Goal: Transaction & Acquisition: Purchase product/service

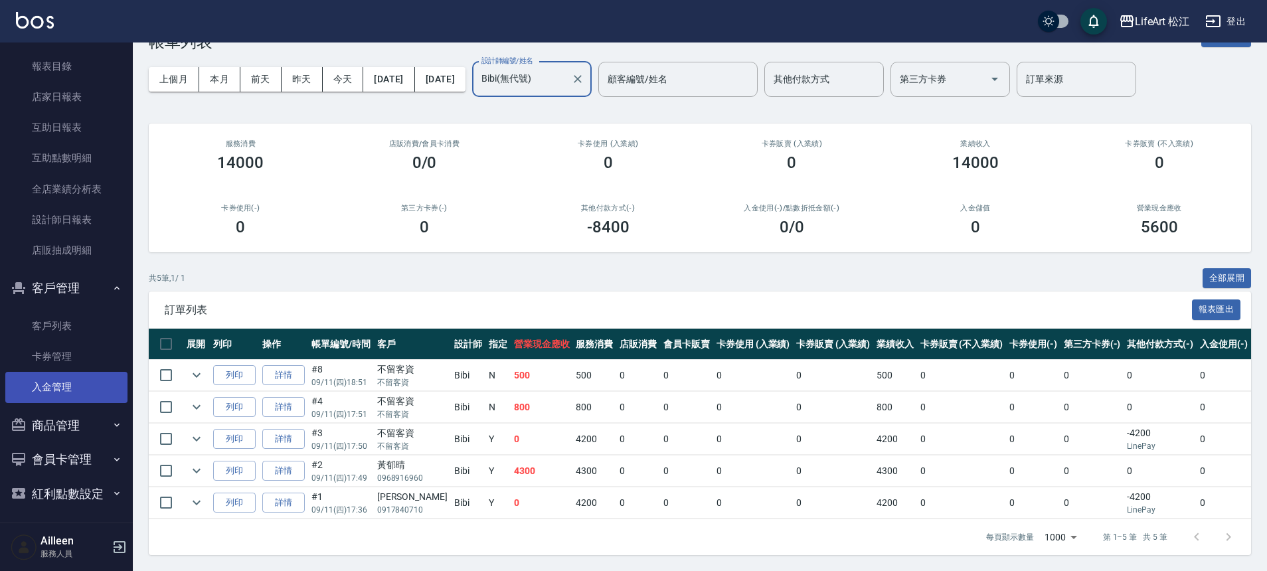
scroll to position [365, 0]
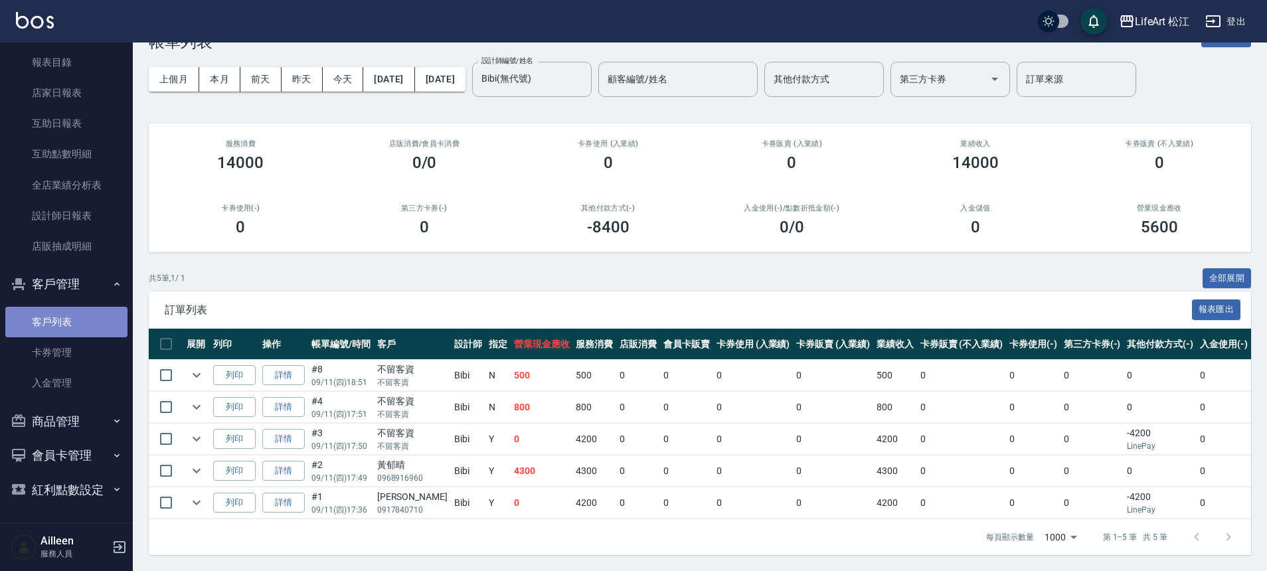
click at [92, 325] on link "客戶列表" at bounding box center [66, 322] width 122 height 31
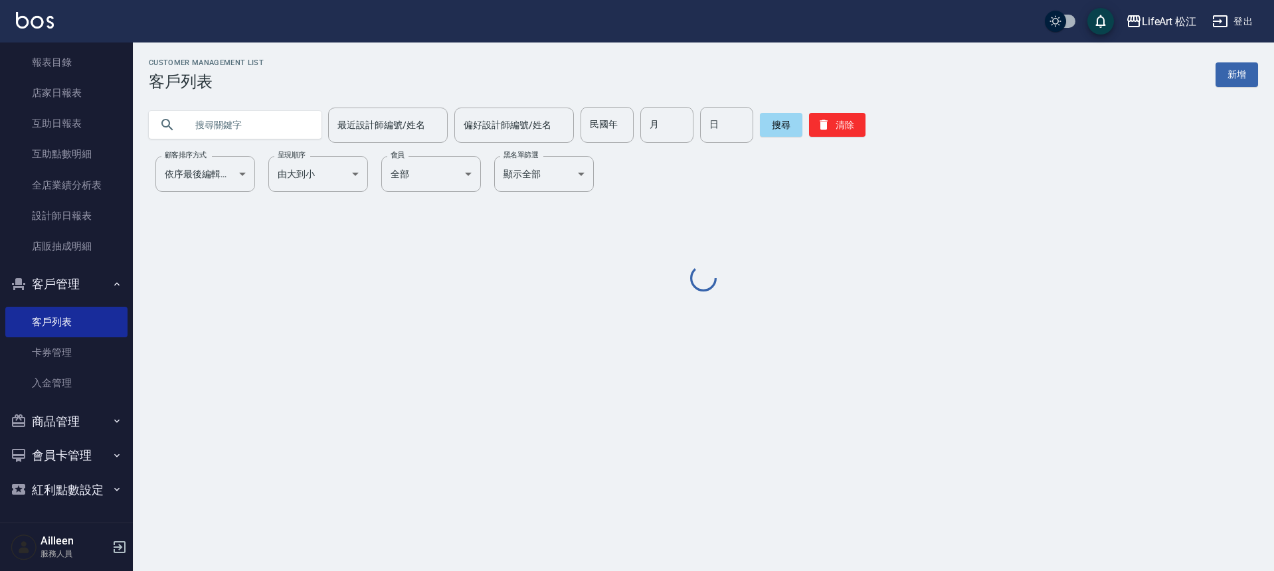
click at [215, 124] on input "text" at bounding box center [248, 125] width 125 height 36
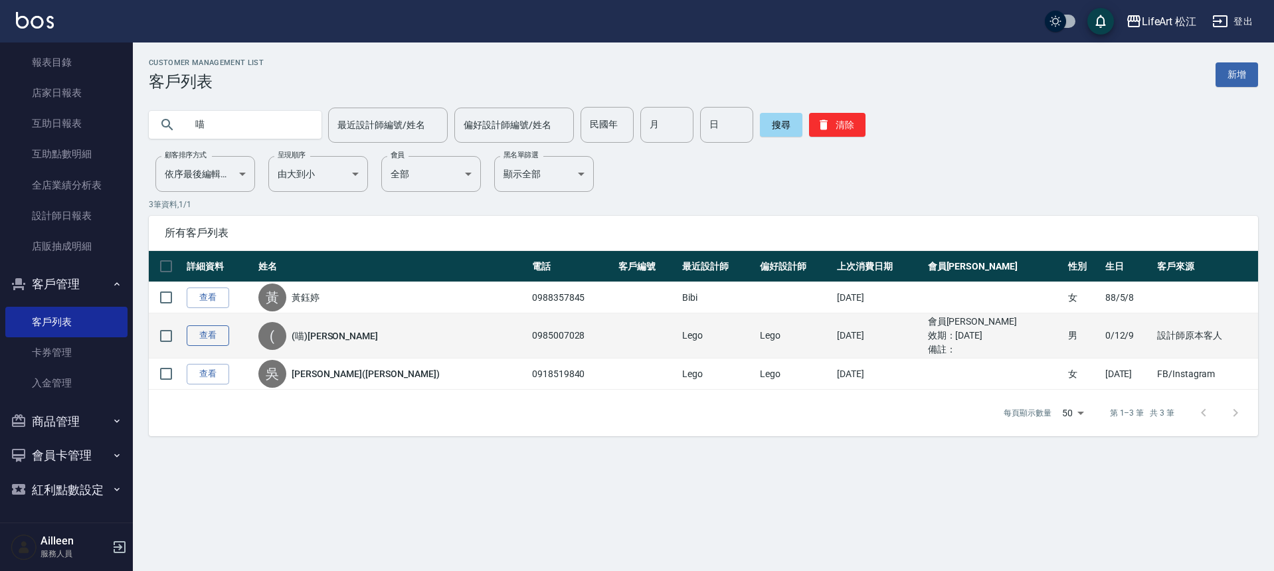
type input "喵"
click at [210, 340] on link "查看" at bounding box center [208, 335] width 43 height 21
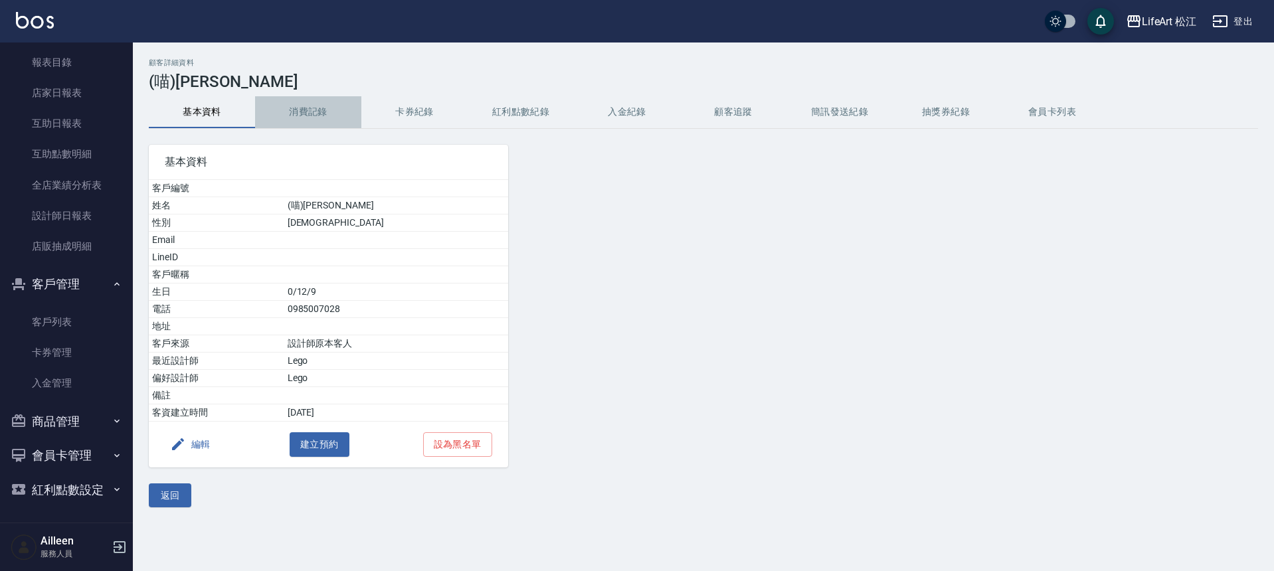
drag, startPoint x: 300, startPoint y: 102, endPoint x: 304, endPoint y: 108, distance: 7.7
click at [300, 102] on button "消費記錄" at bounding box center [308, 112] width 106 height 32
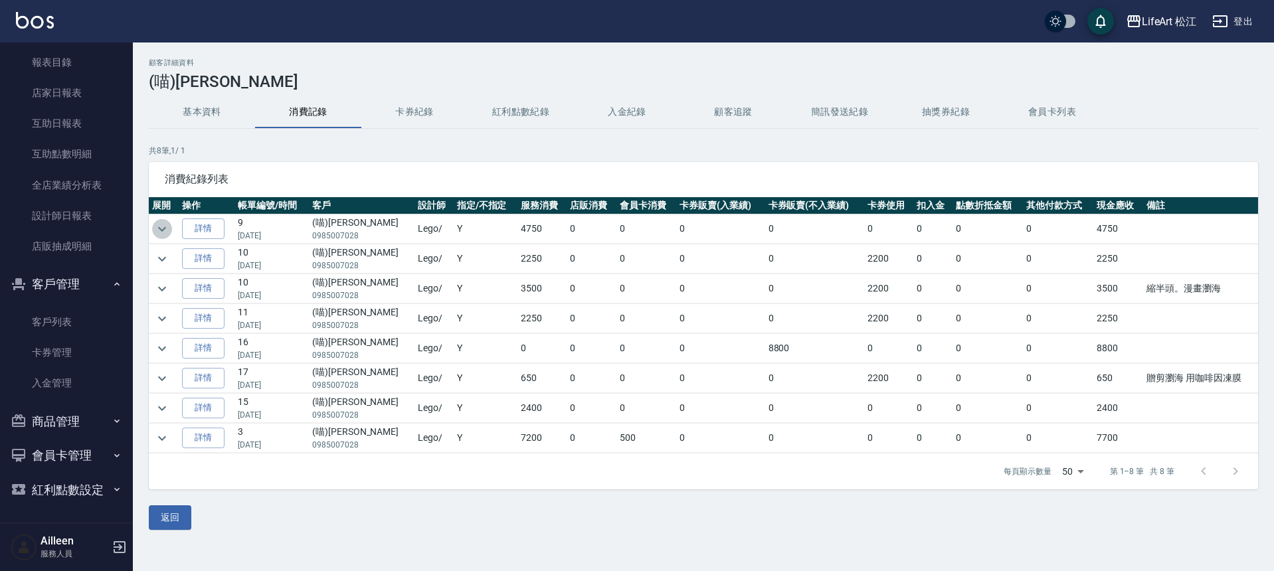
click at [170, 228] on button "expand row" at bounding box center [162, 229] width 20 height 20
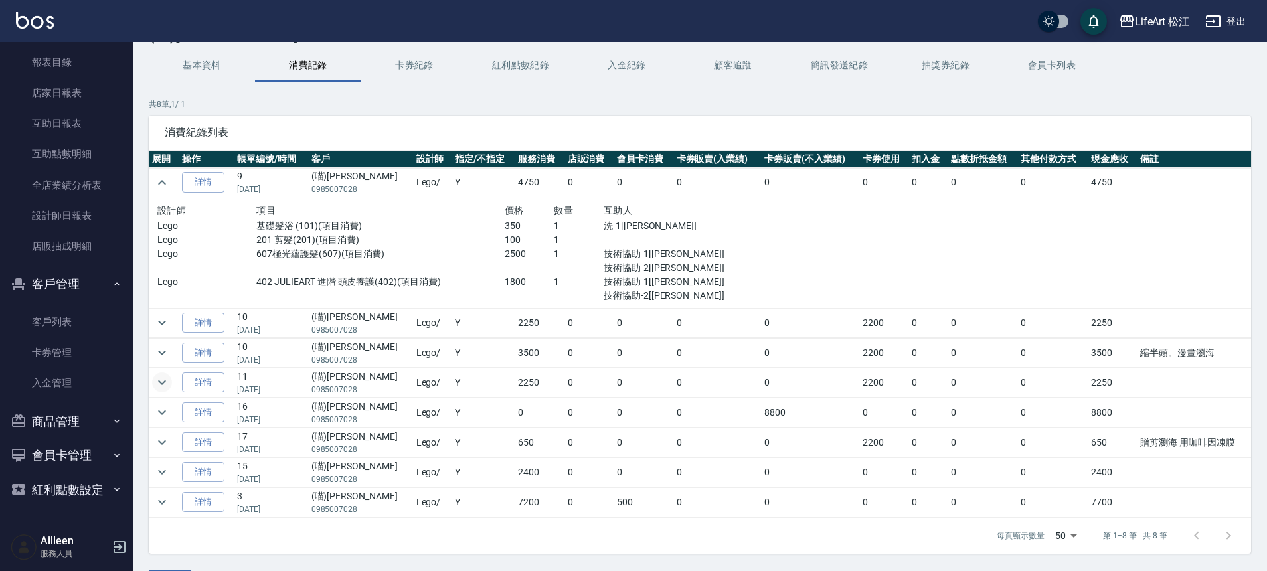
scroll to position [55, 0]
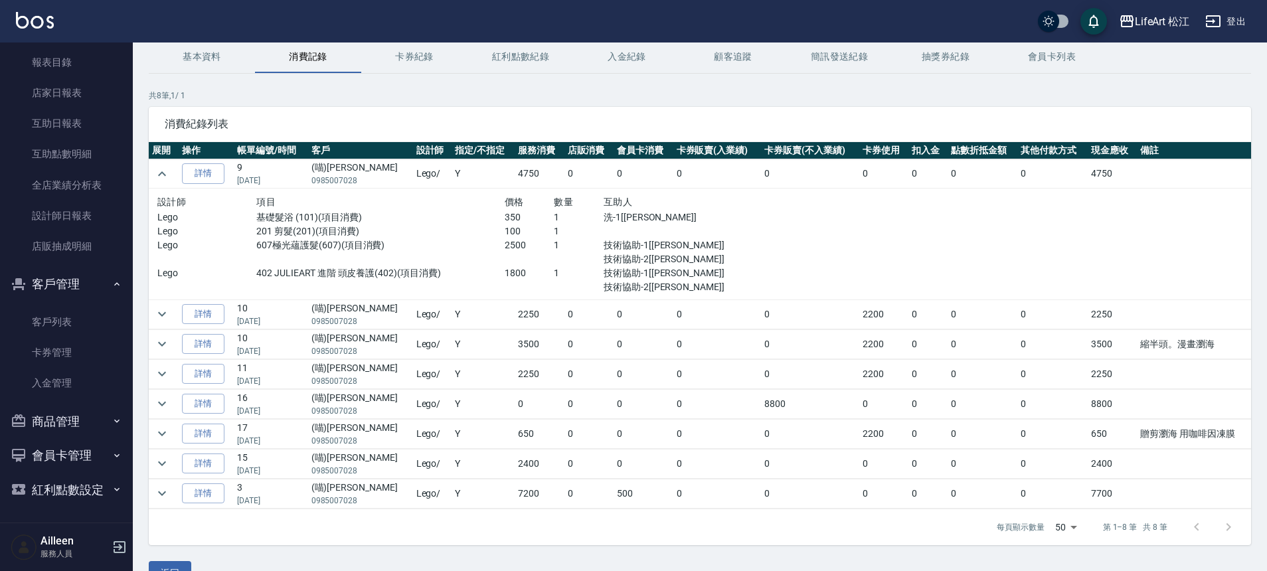
drag, startPoint x: 313, startPoint y: 183, endPoint x: 359, endPoint y: 177, distance: 46.2
click at [359, 177] on tr "詳情 9 [DATE] (喵)[PERSON_NAME]0985007028 Lego / Y 4750 0 0 0 0 0 0 0 0 4750" at bounding box center [700, 173] width 1103 height 29
click at [361, 177] on p "0985007028" at bounding box center [361, 181] width 98 height 12
drag, startPoint x: 319, startPoint y: 180, endPoint x: 368, endPoint y: 179, distance: 49.2
click at [368, 179] on p "0985007028" at bounding box center [361, 181] width 98 height 12
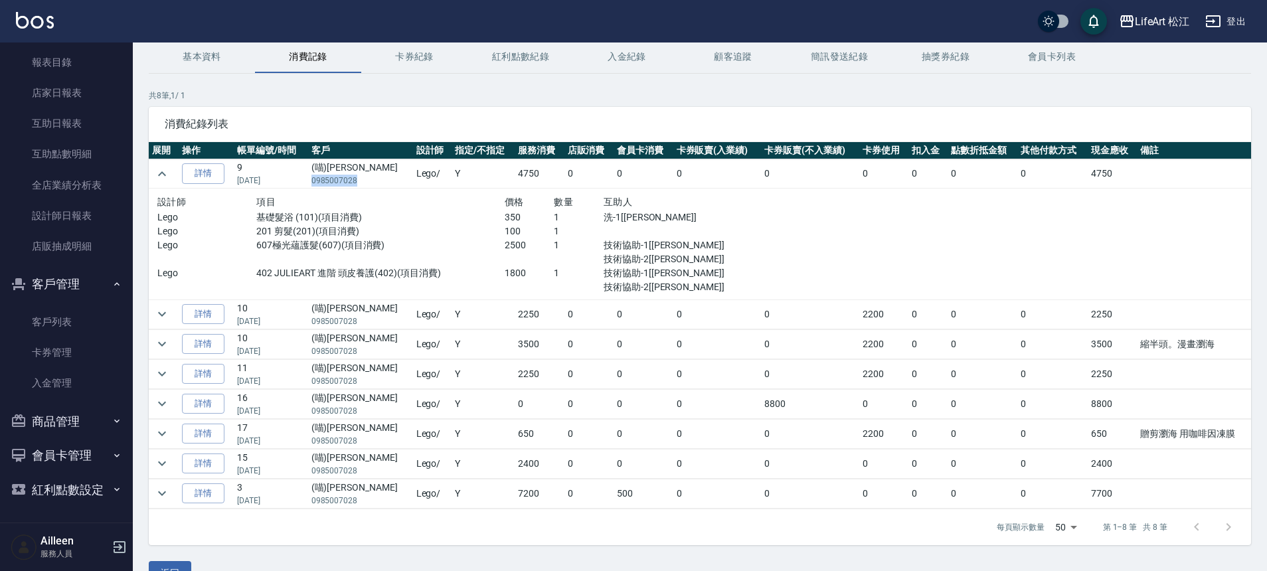
copy p "0985007028"
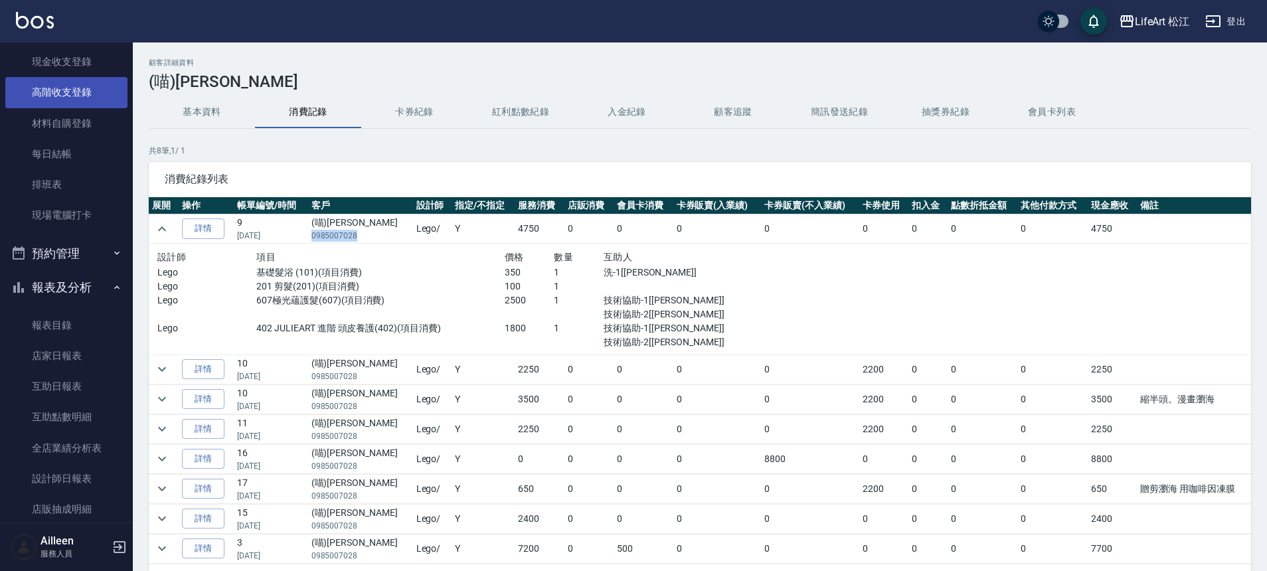
scroll to position [0, 0]
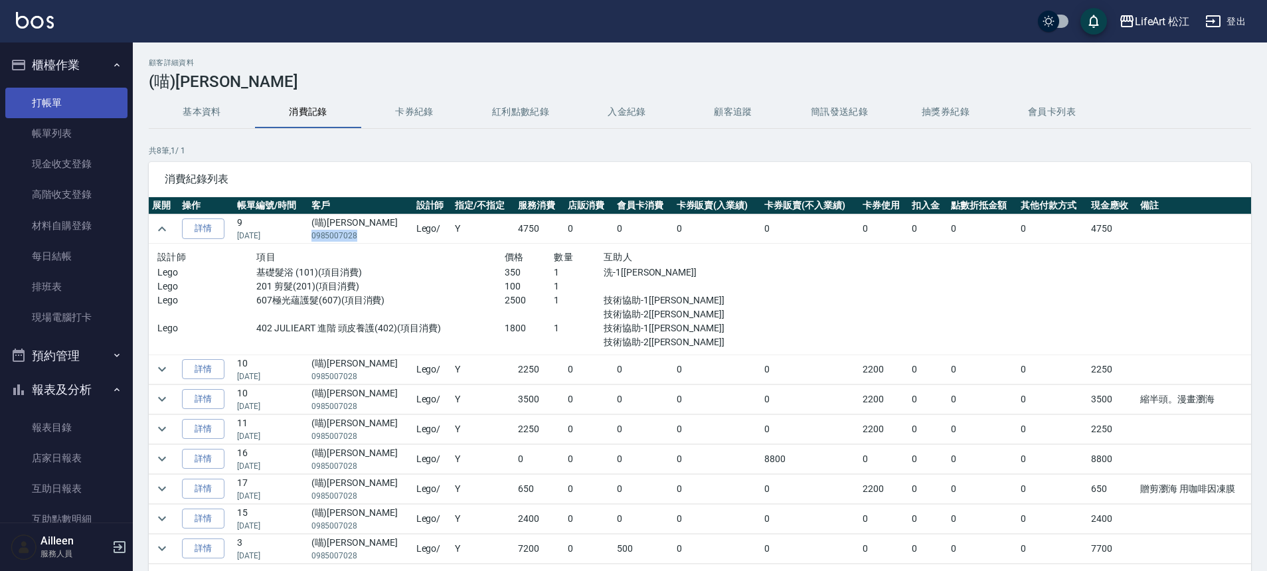
click at [78, 93] on link "打帳單" at bounding box center [66, 103] width 122 height 31
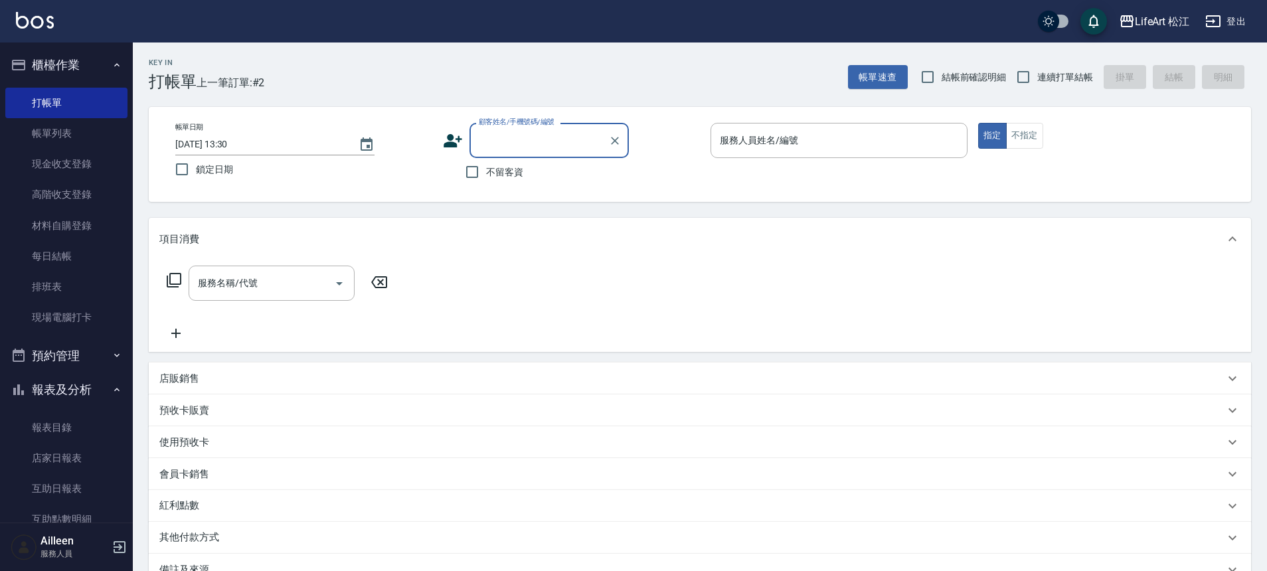
click at [501, 141] on input "顧客姓名/手機號碼/編號" at bounding box center [540, 140] width 128 height 23
click at [539, 171] on li "(喵)[PERSON_NAME]/0985007028/" at bounding box center [549, 181] width 159 height 36
type input "(喵)[PERSON_NAME]/0985007028/"
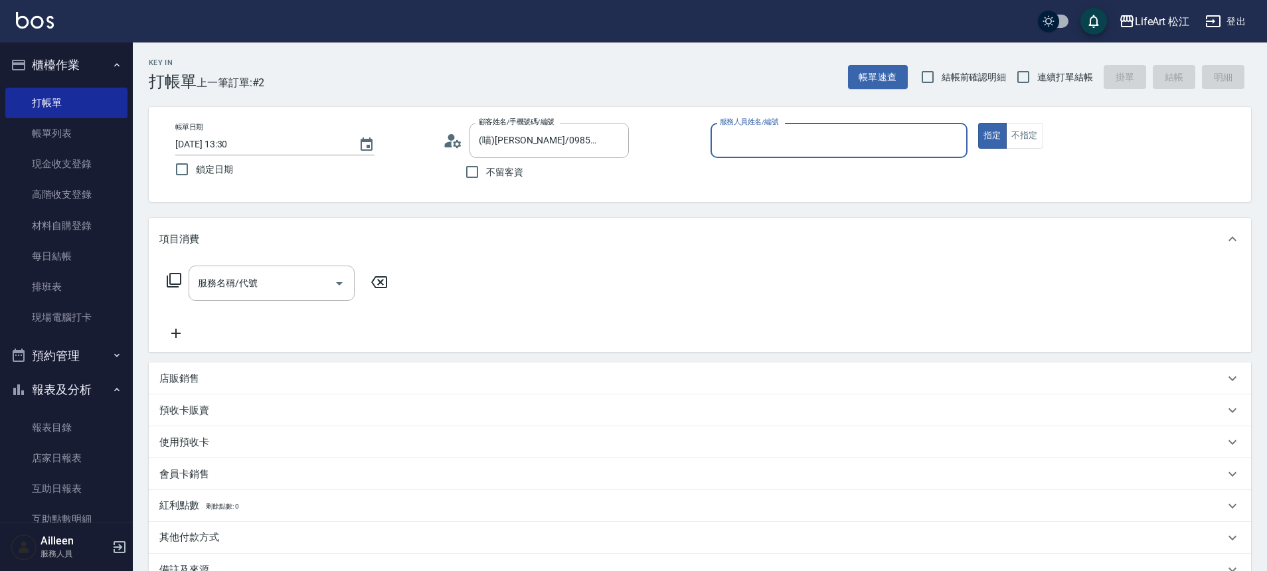
type input "Lego(無代號)"
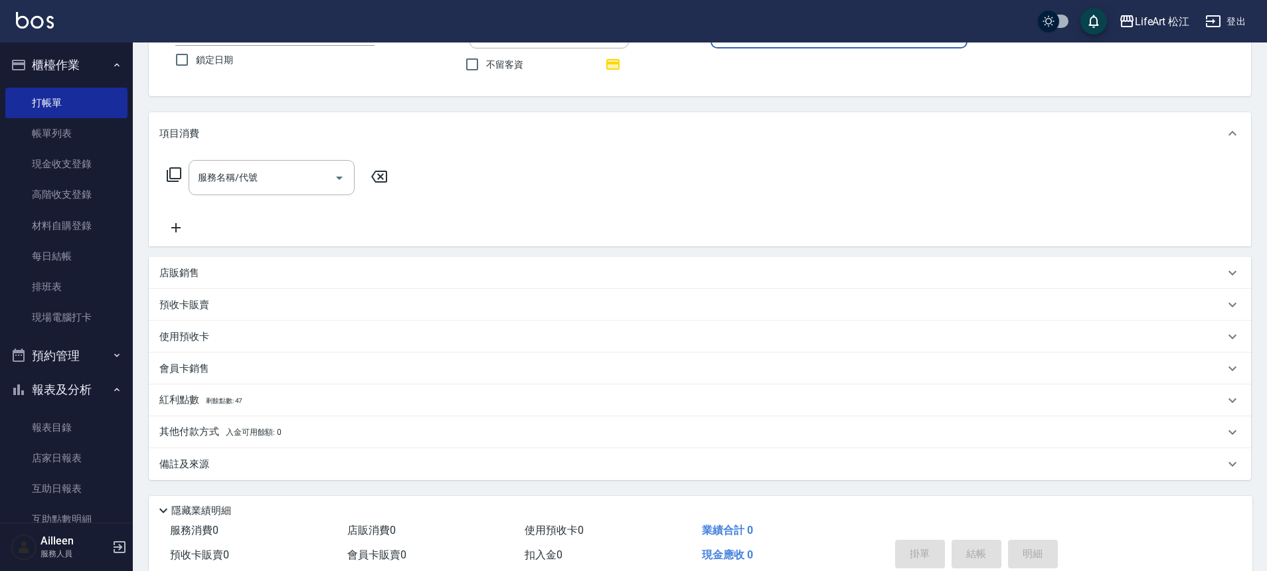
scroll to position [117, 0]
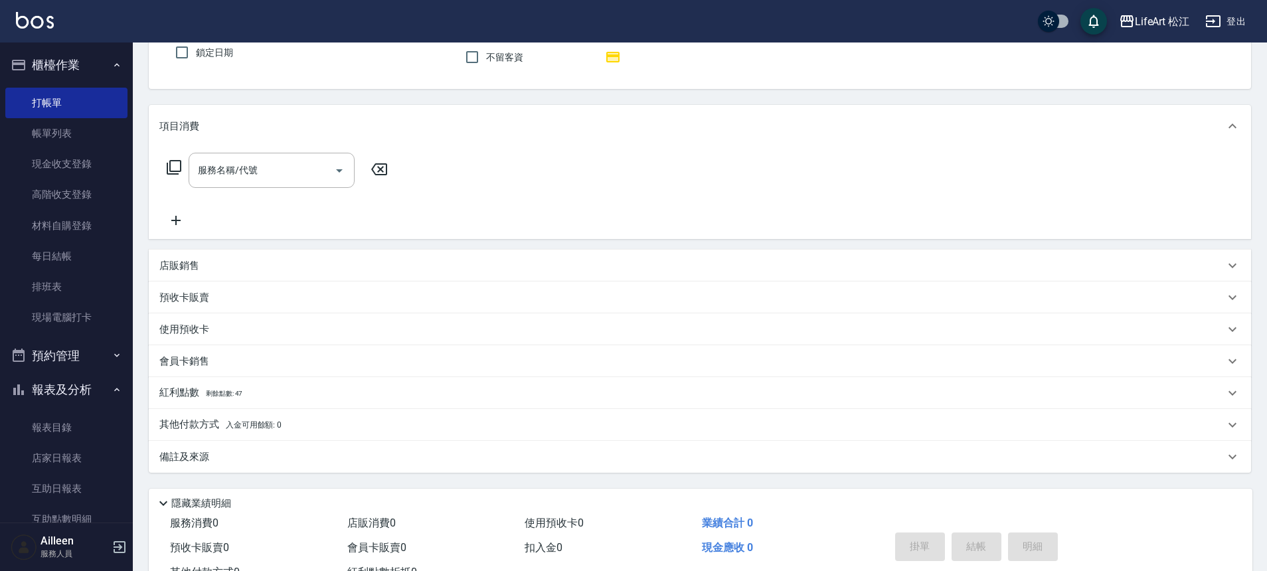
click at [185, 292] on p "預收卡販賣" at bounding box center [184, 298] width 50 height 14
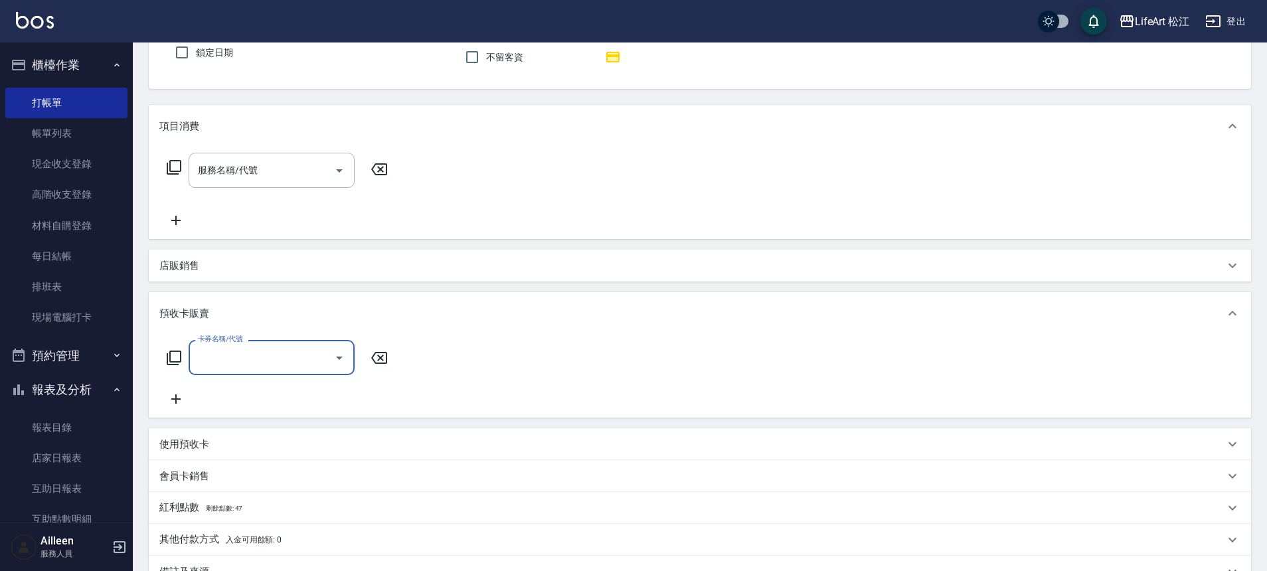
scroll to position [0, 0]
click at [247, 353] on input "卡券名稱/代號" at bounding box center [262, 357] width 134 height 23
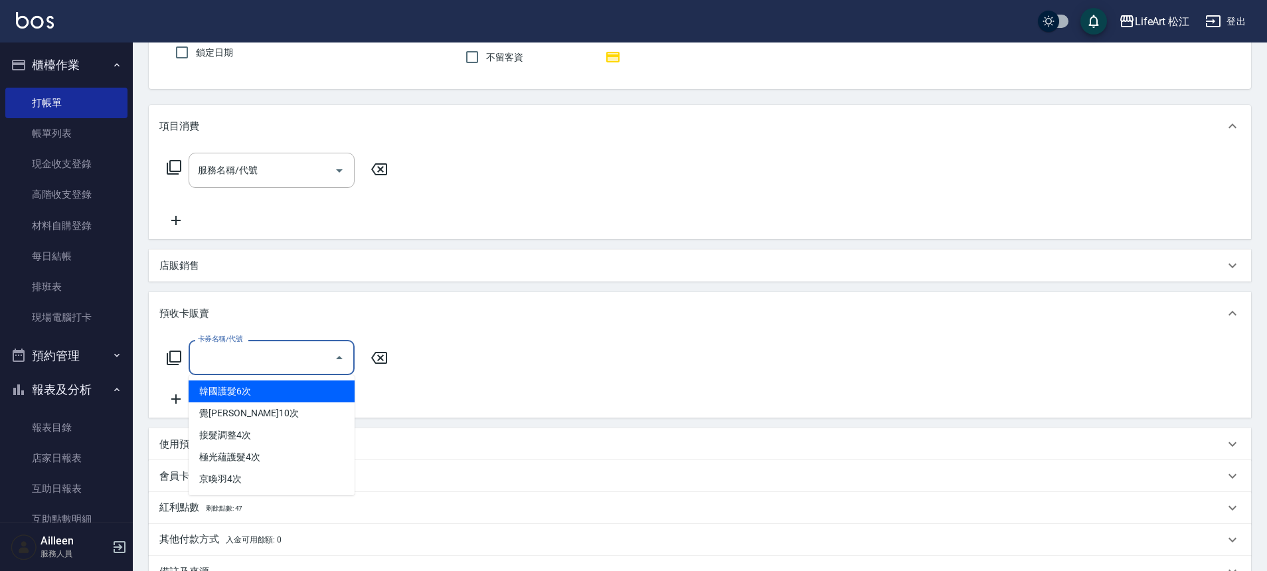
click at [244, 388] on span "韓國護髮6次" at bounding box center [272, 392] width 166 height 22
type input "韓國護髮6次(9000)"
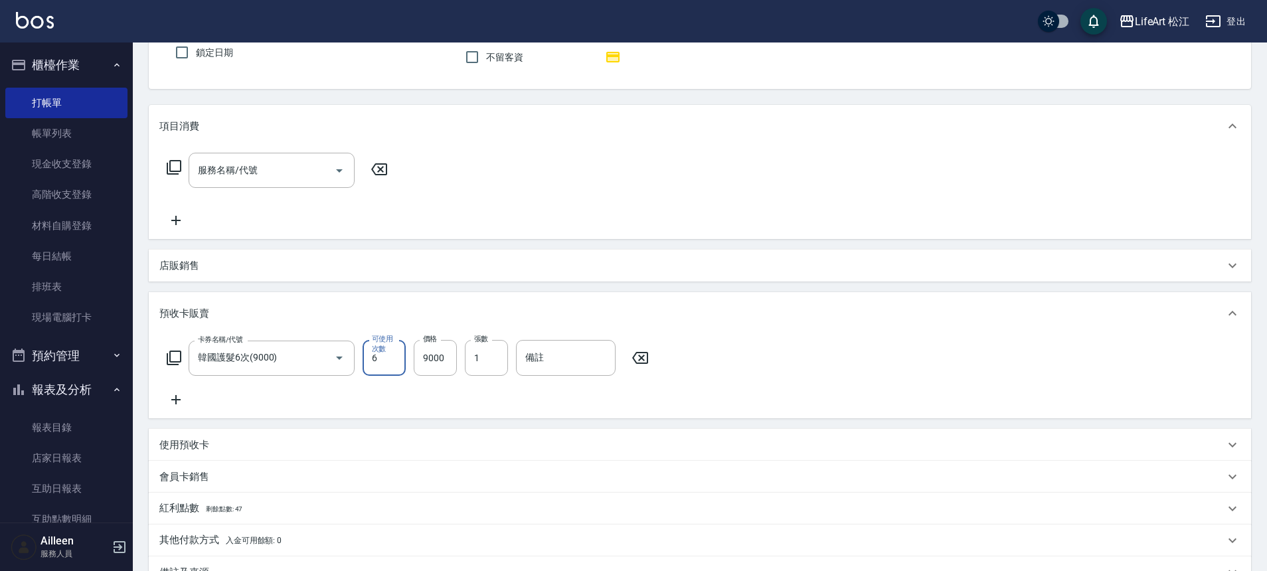
click at [474, 404] on div "卡券名稱/代號 韓國護髮6次(9000) 卡券名稱/代號 可使用次數 6 可使用次數 價格 9000 價格 張數 1 張數 備註 備註" at bounding box center [699, 374] width 1081 height 68
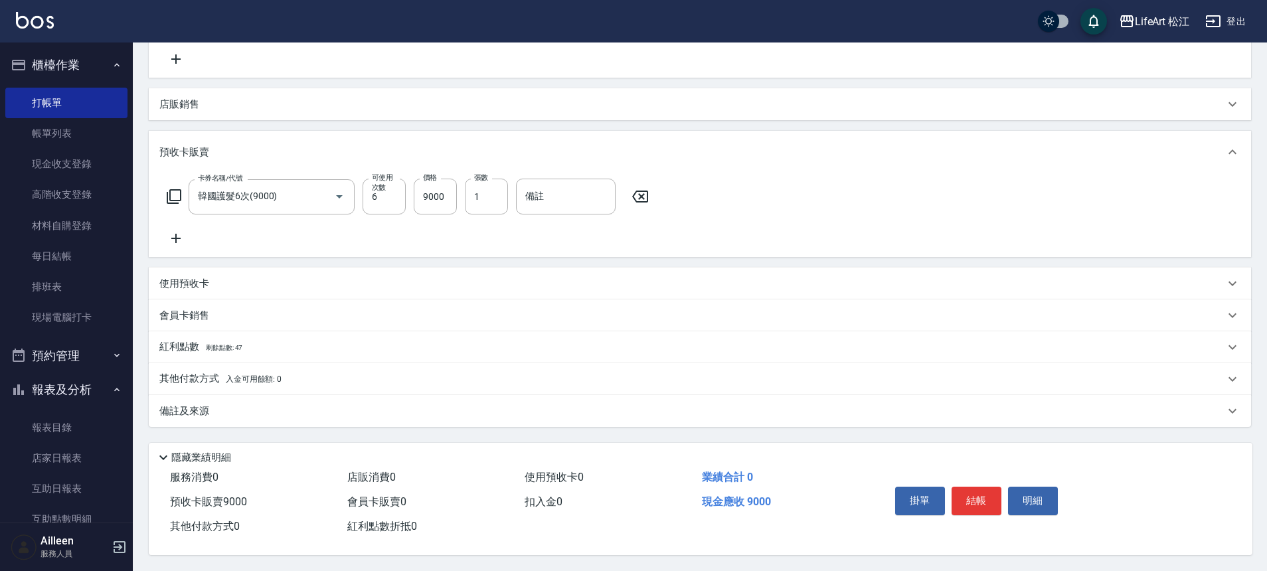
scroll to position [284, 0]
click at [175, 404] on p "備註及來源" at bounding box center [184, 411] width 50 height 14
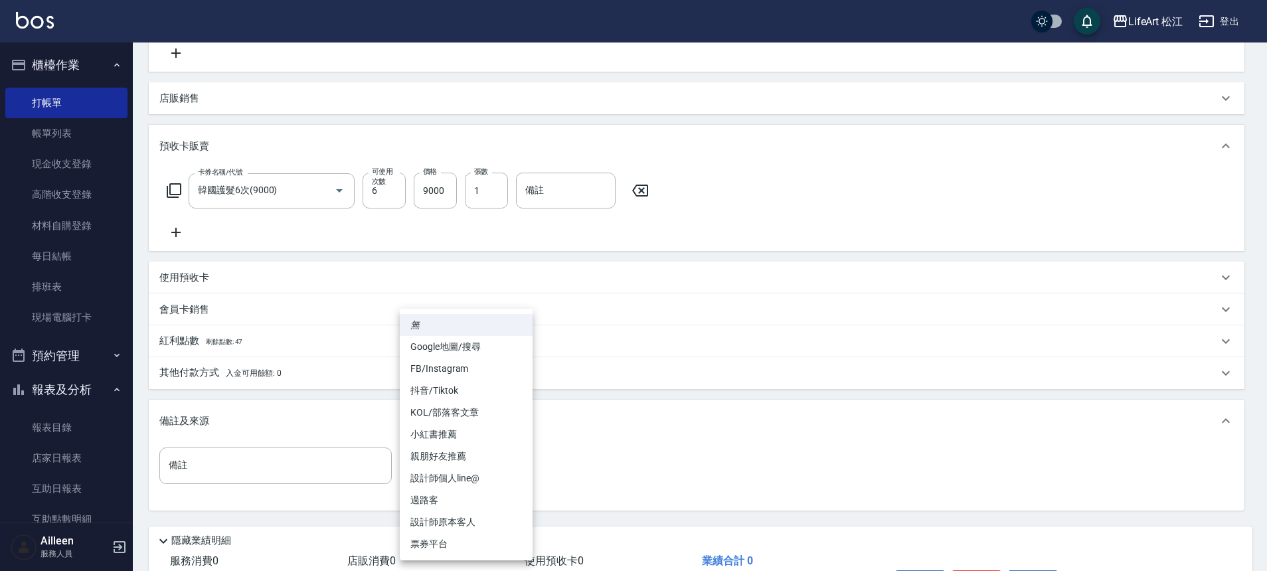
click at [447, 456] on body "LifeArt 松江 登出 櫃檯作業 打帳單 帳單列表 現金收支登錄 高階收支登錄 材料自購登錄 每日結帳 排班表 現場電腦打卡 預約管理 預約管理 單日預約…" at bounding box center [633, 185] width 1267 height 939
click at [455, 516] on li "設計師原本客人" at bounding box center [466, 522] width 133 height 22
type input "設計師原本客人"
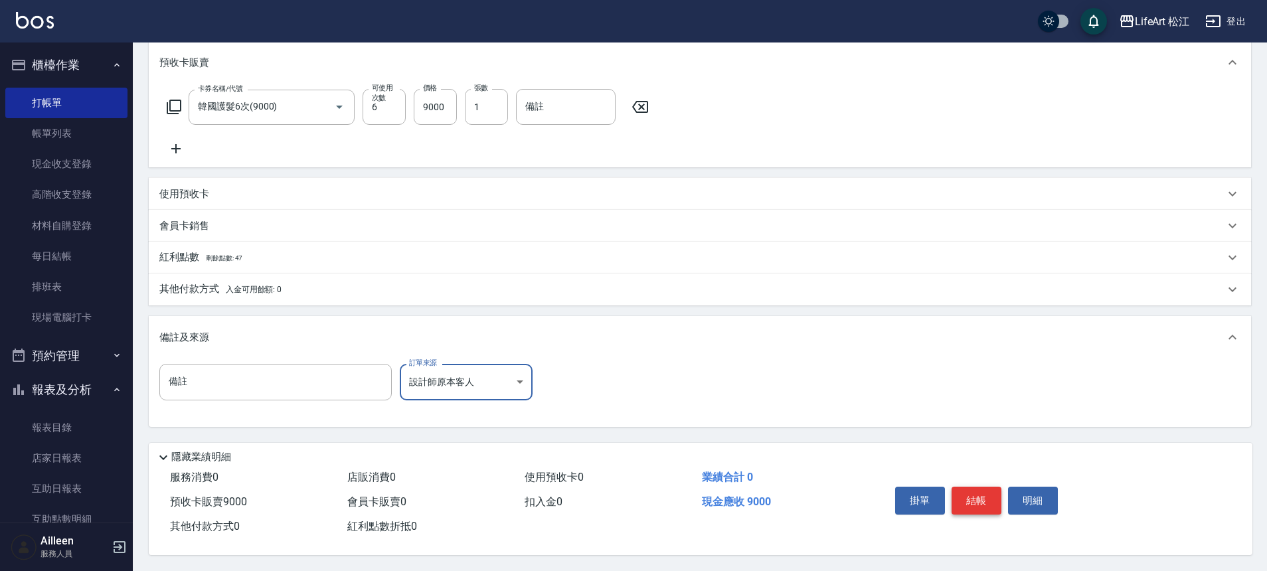
scroll to position [374, 0]
click at [987, 495] on button "結帳" at bounding box center [977, 501] width 50 height 28
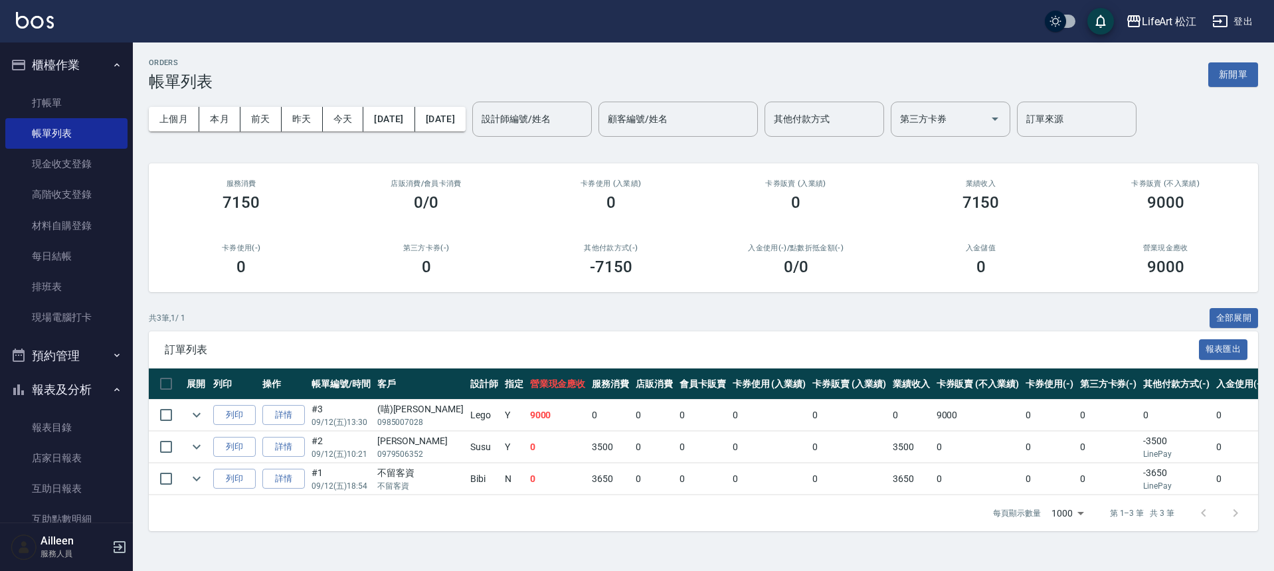
click at [62, 86] on ul "打帳單 帳單列表 現金收支登錄 高階收支登錄 材料自購登錄 每日結帳 排班表 現場電腦打卡" at bounding box center [66, 210] width 122 height 256
click at [59, 97] on link "打帳單" at bounding box center [66, 103] width 122 height 31
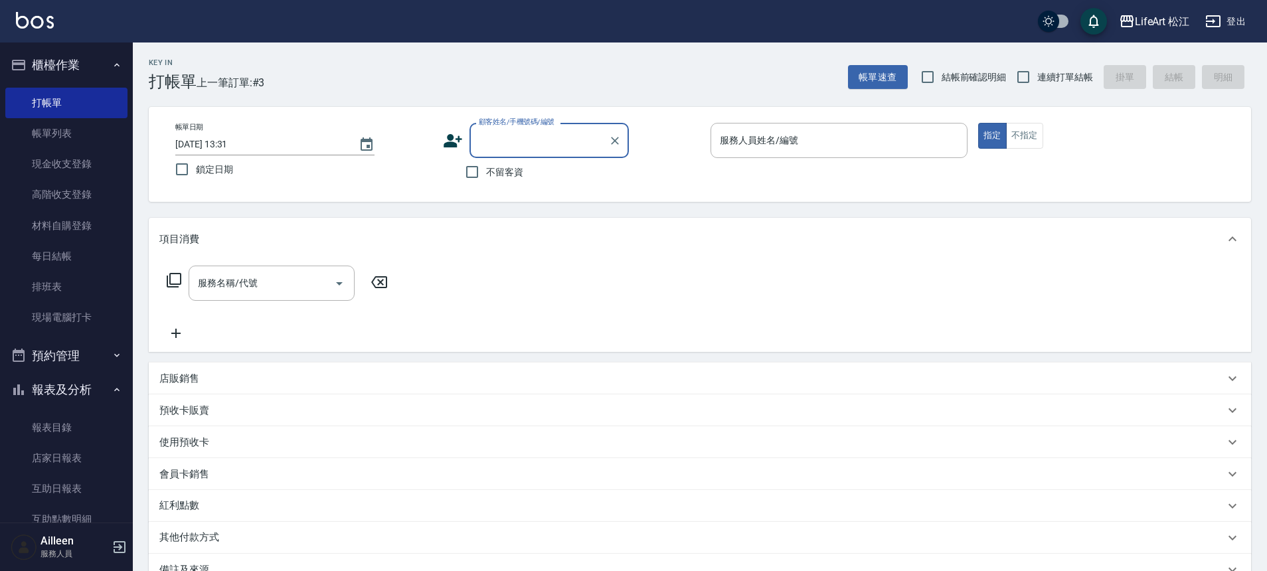
click at [500, 143] on input "顧客姓名/手機號碼/編號" at bounding box center [540, 140] width 128 height 23
click at [495, 148] on input "顧客姓名/手機號碼/編號" at bounding box center [540, 140] width 128 height 23
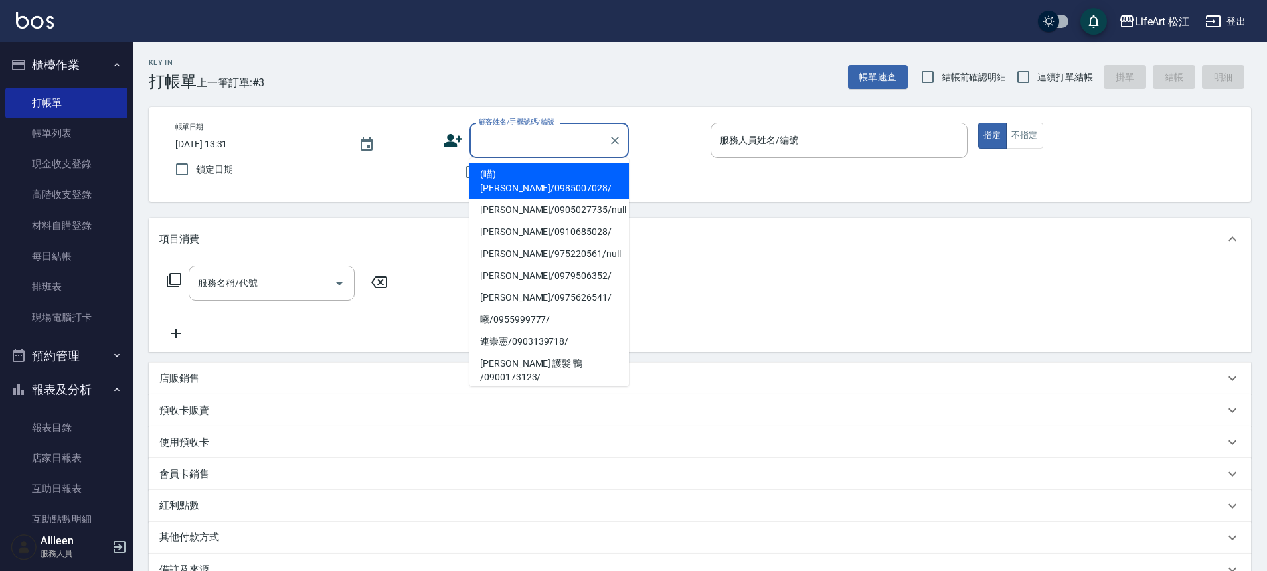
drag, startPoint x: 509, startPoint y: 170, endPoint x: 505, endPoint y: 176, distance: 6.8
click at [509, 170] on li "(喵)[PERSON_NAME]/0985007028/" at bounding box center [549, 181] width 159 height 36
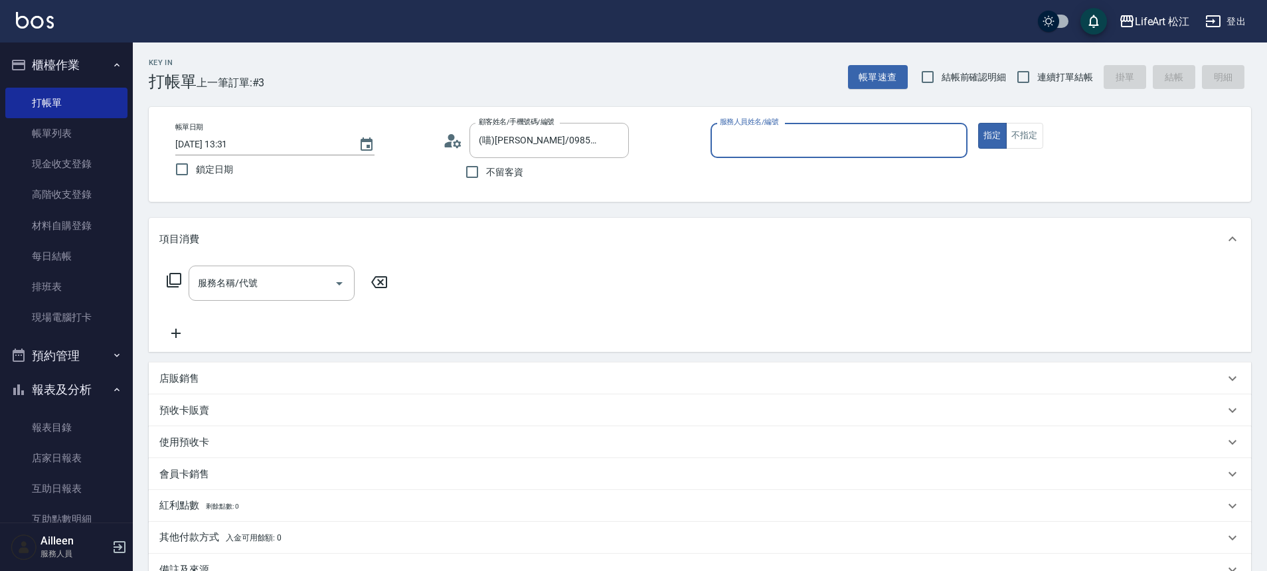
type input "(喵)[PERSON_NAME]/0985007028/"
type input "Lego(無代號)"
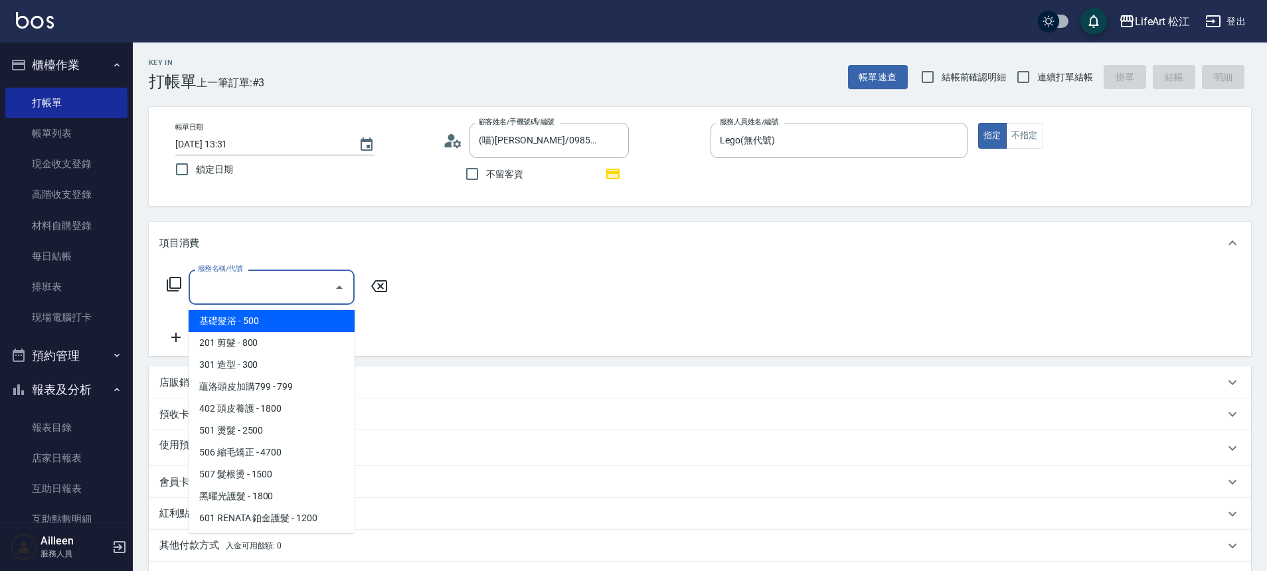
click at [307, 288] on input "服務名稱/代號" at bounding box center [262, 287] width 134 height 23
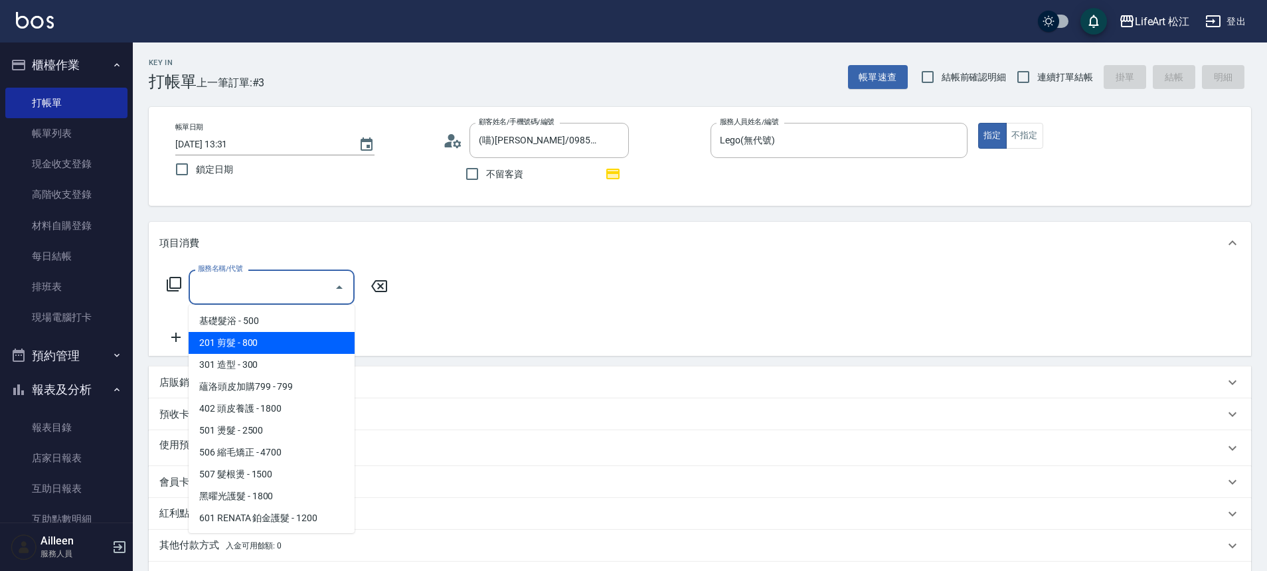
click at [284, 349] on span "201 剪髮 - 800" at bounding box center [272, 343] width 166 height 22
type input "201 剪髮(201)"
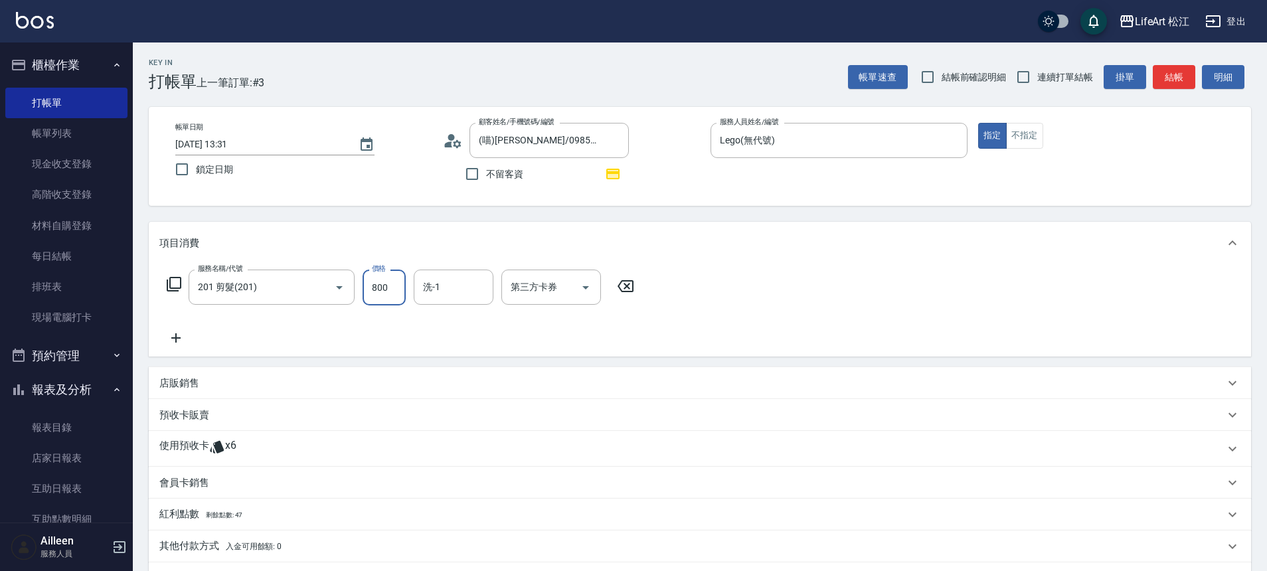
click at [389, 291] on input "800" at bounding box center [384, 288] width 43 height 36
type input "100"
click at [181, 337] on icon at bounding box center [175, 338] width 33 height 16
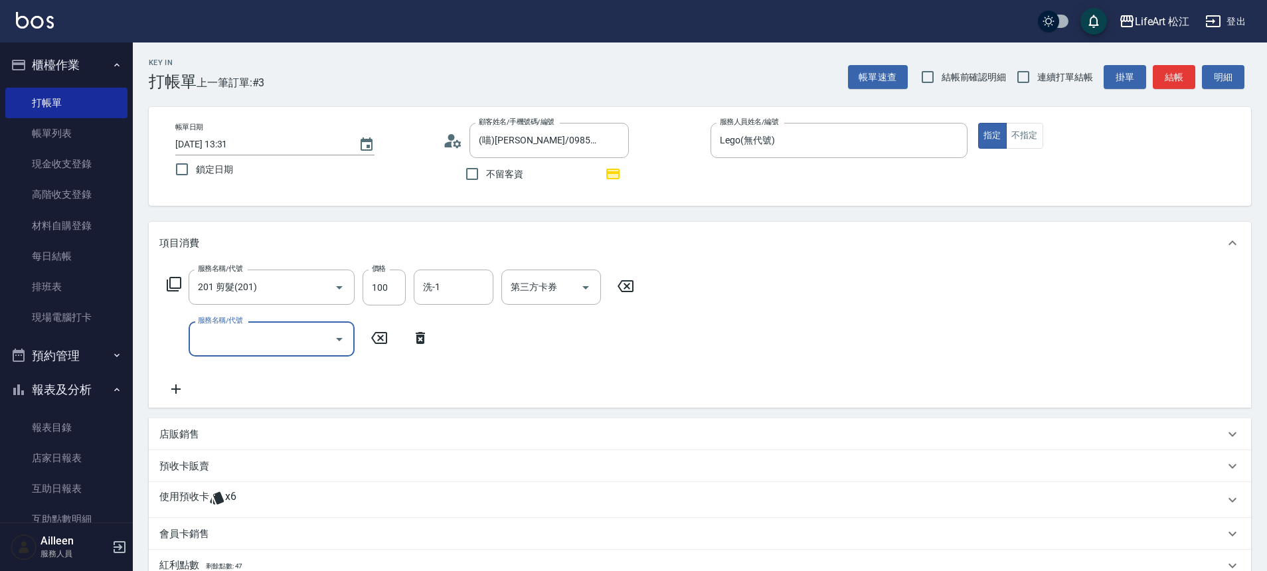
click at [256, 350] on input "服務名稱/代號" at bounding box center [262, 338] width 134 height 23
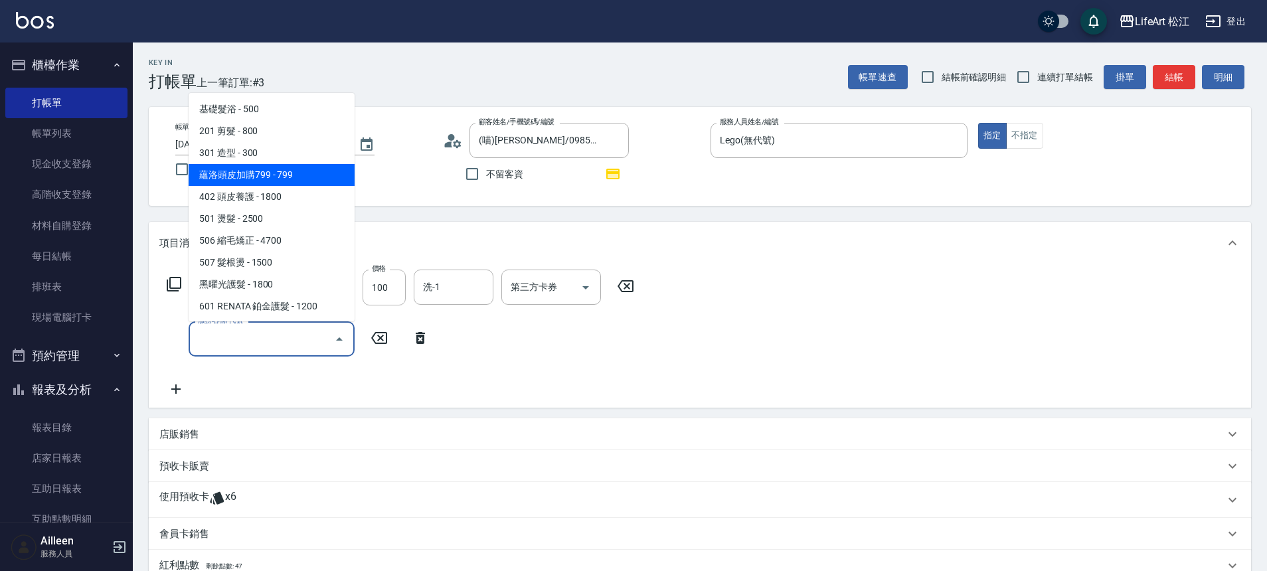
click at [288, 172] on span "蘊洛頭皮加購799 - 799" at bounding box center [272, 175] width 166 height 22
type input "蘊洛頭皮加購799(401)"
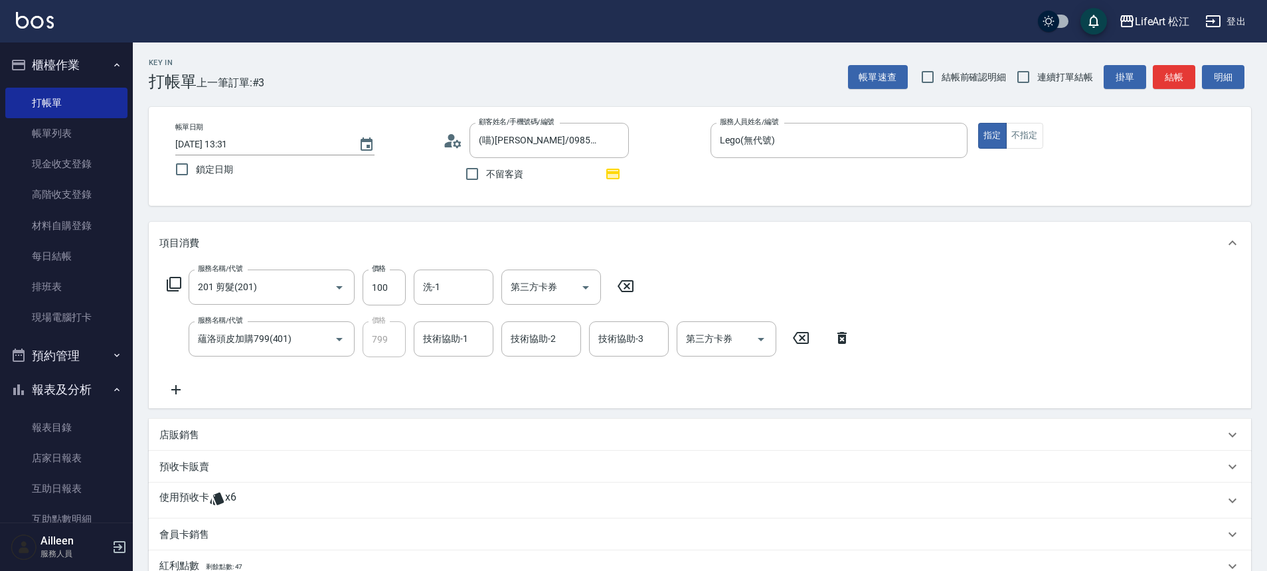
click at [175, 387] on icon at bounding box center [175, 389] width 9 height 9
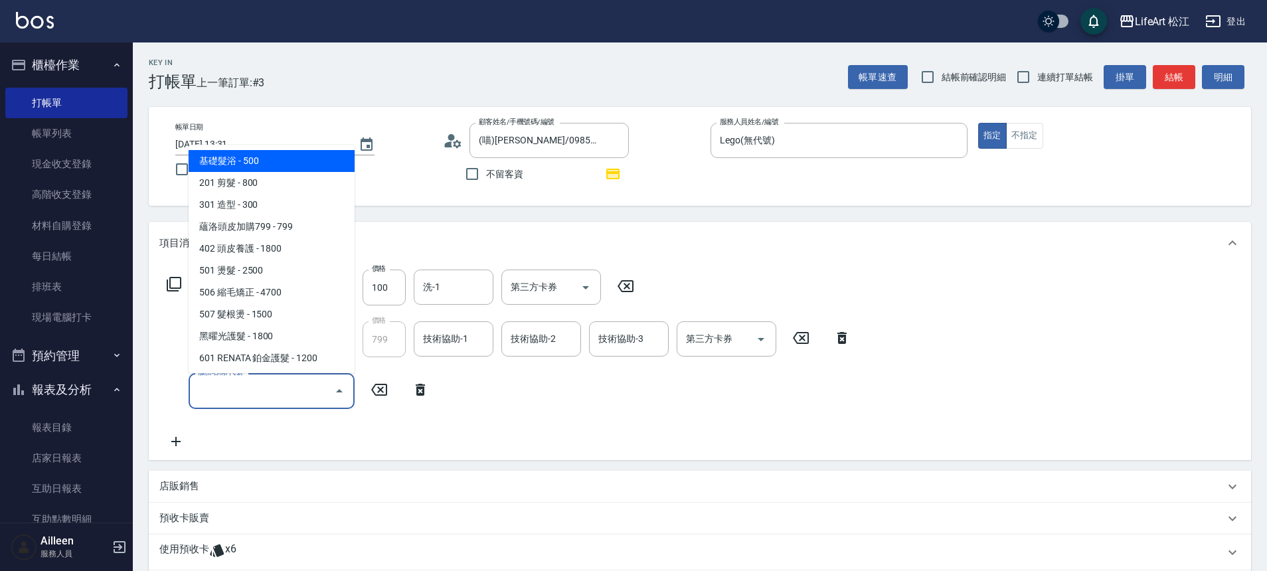
click at [225, 402] on input "服務名稱/代號" at bounding box center [262, 390] width 134 height 23
click at [280, 163] on span "基礎髮浴 - 500" at bounding box center [272, 161] width 166 height 22
type input "基礎髮浴 (101)"
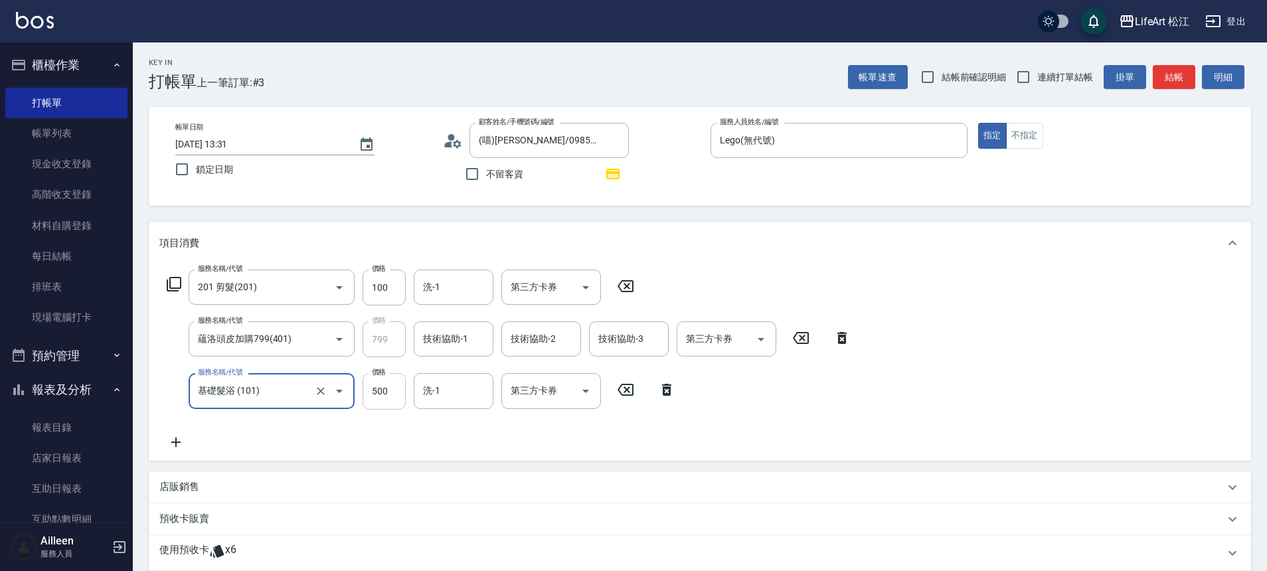
click at [395, 390] on input "500" at bounding box center [384, 391] width 43 height 36
type input "350"
click at [385, 281] on input "100" at bounding box center [384, 288] width 43 height 36
type input "101"
click at [354, 434] on div "服務名稱/代號 201 剪髮(201) 服務名稱/代號 價格 101 價格 洗-1 洗-1 第三方卡券 第三方卡券 服務名稱/代號 蘊洛頭皮加購799(401…" at bounding box center [508, 360] width 699 height 180
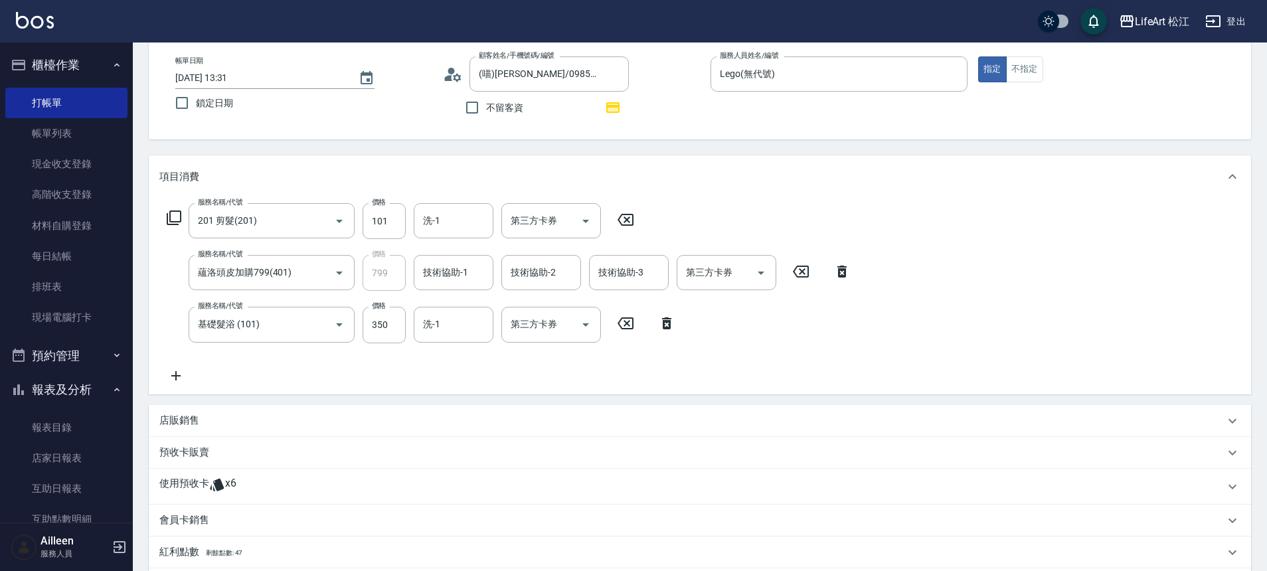
scroll to position [117, 0]
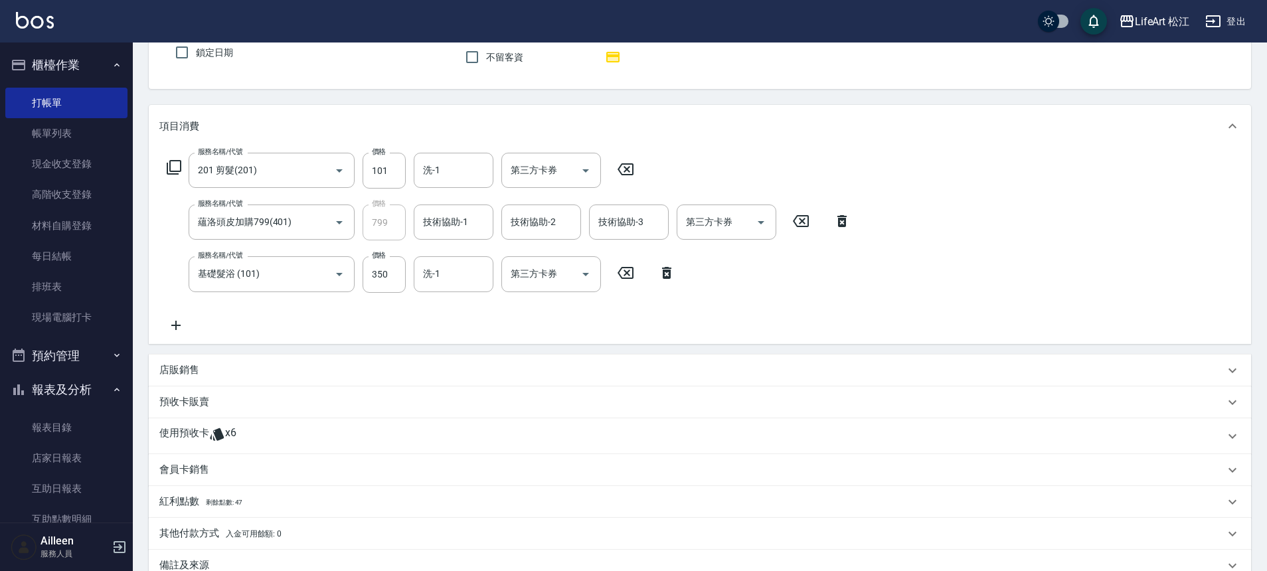
click at [184, 437] on p "使用預收卡" at bounding box center [184, 436] width 50 height 20
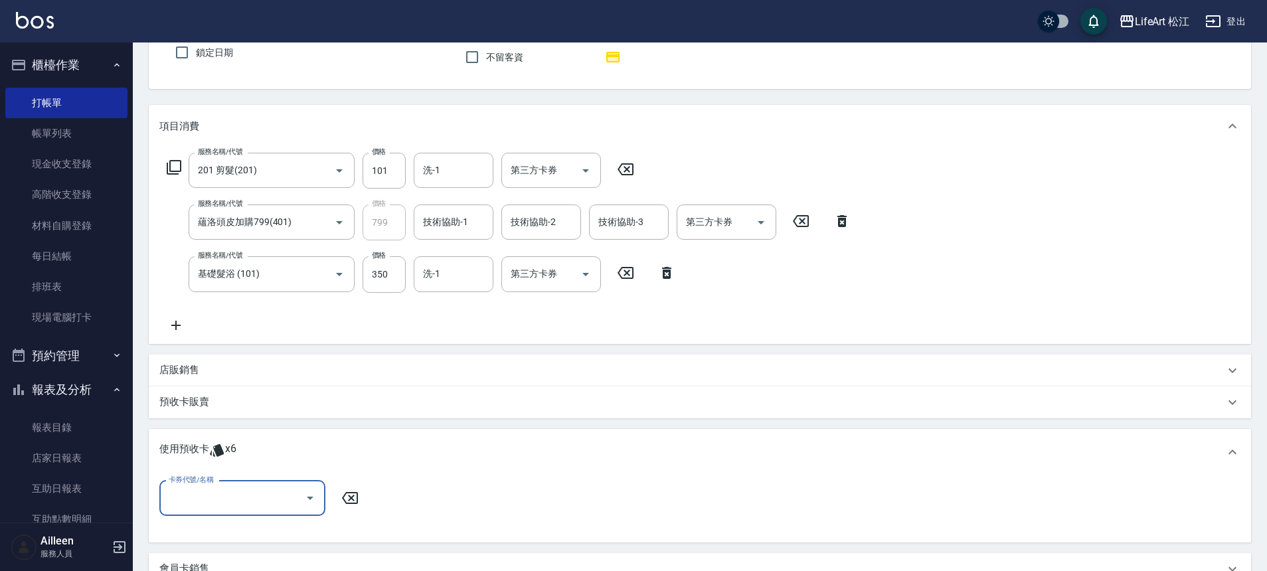
scroll to position [0, 0]
click at [302, 521] on div "卡券代號/名稱 卡券代號/名稱" at bounding box center [699, 506] width 1081 height 51
click at [298, 508] on input "卡券代號/名稱" at bounding box center [232, 498] width 134 height 23
click at [282, 521] on div "韓國護髮6次 剩餘6張" at bounding box center [242, 532] width 166 height 22
type input "韓國護髮6次"
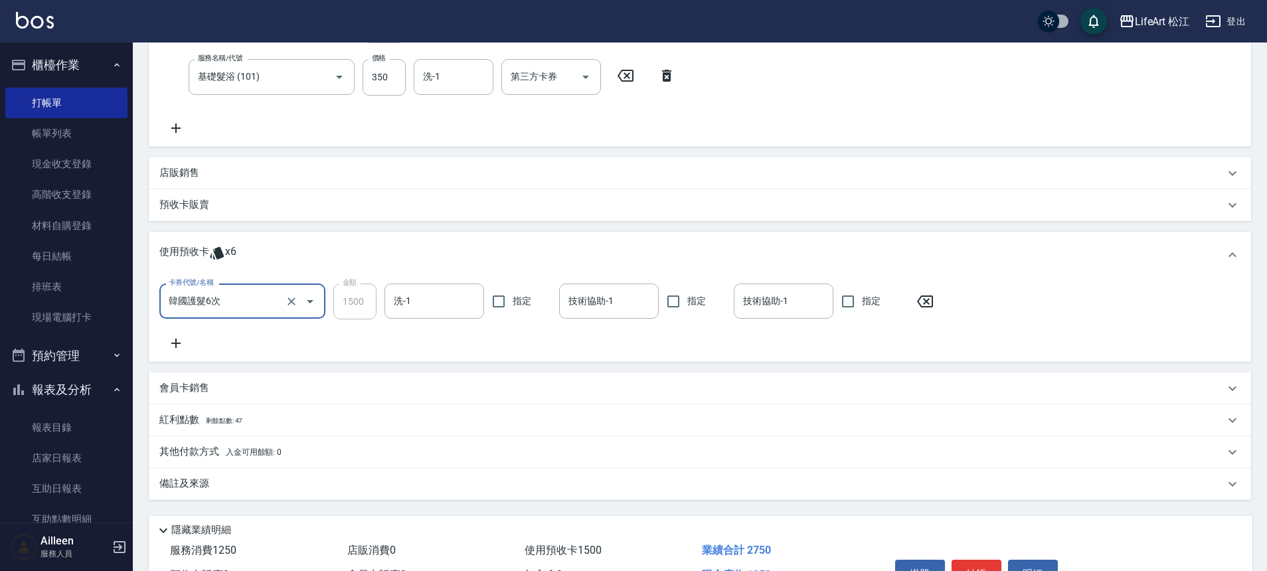
scroll to position [393, 0]
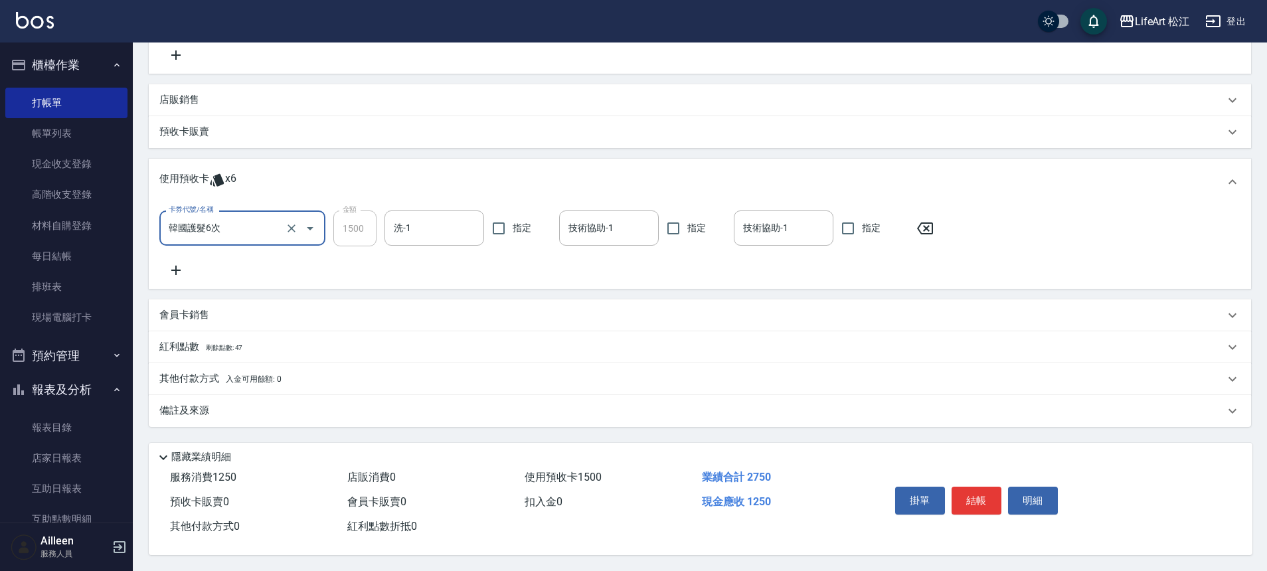
click at [178, 409] on p "備註及來源" at bounding box center [184, 411] width 50 height 14
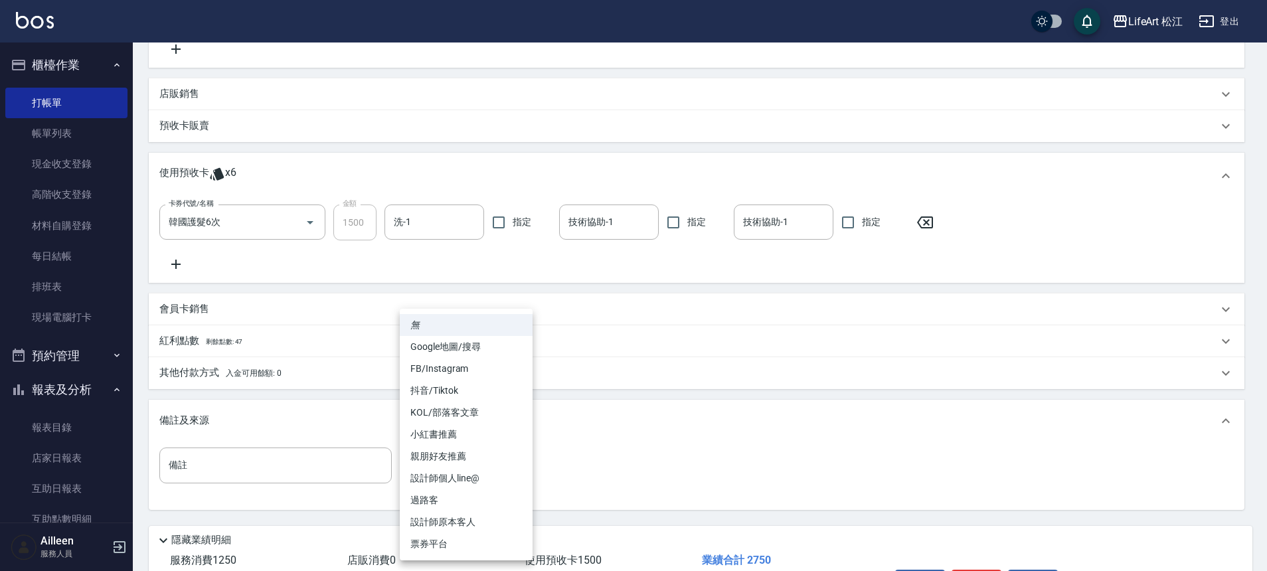
click at [469, 474] on body "LifeArt 松江 登出 櫃檯作業 打帳單 帳單列表 現金收支登錄 高階收支登錄 材料自購登錄 每日結帳 排班表 現場電腦打卡 預約管理 預約管理 單日預約…" at bounding box center [633, 130] width 1267 height 1047
click at [464, 514] on li "設計師原本客人" at bounding box center [466, 522] width 133 height 22
type input "設計師原本客人"
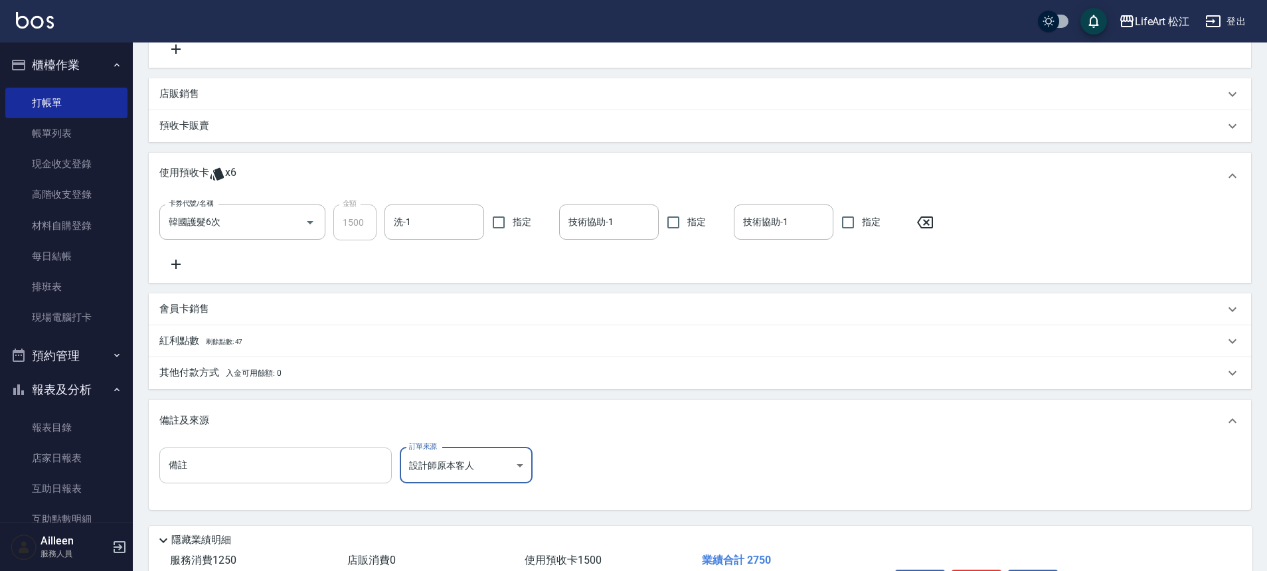
click at [321, 472] on input "備註" at bounding box center [275, 466] width 232 height 36
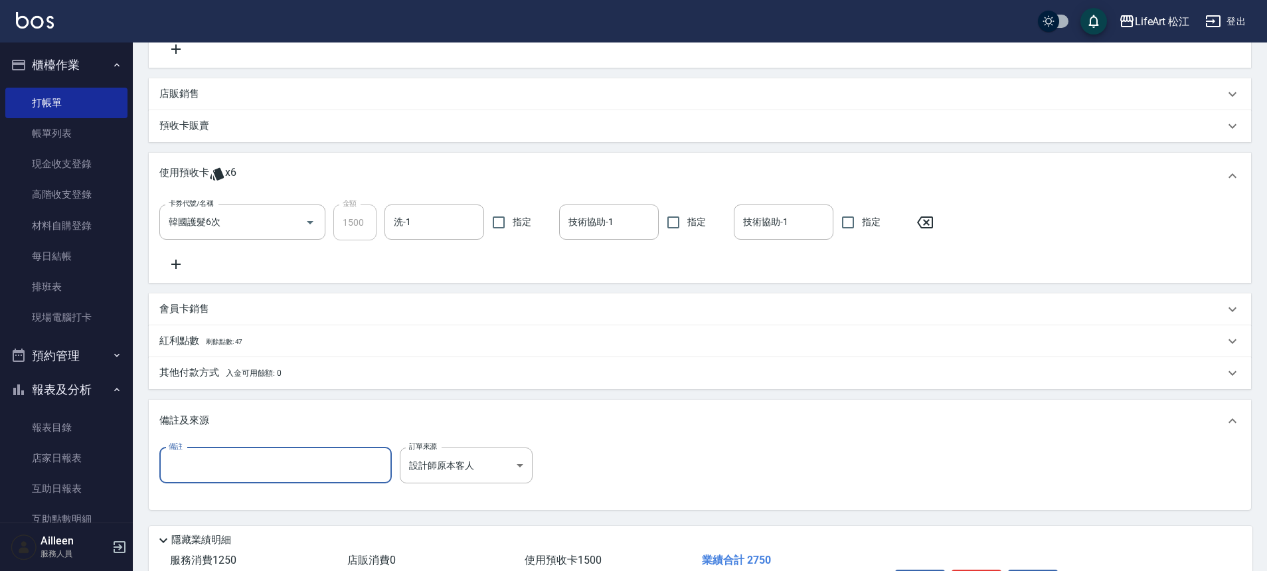
type input "z"
type input "2"
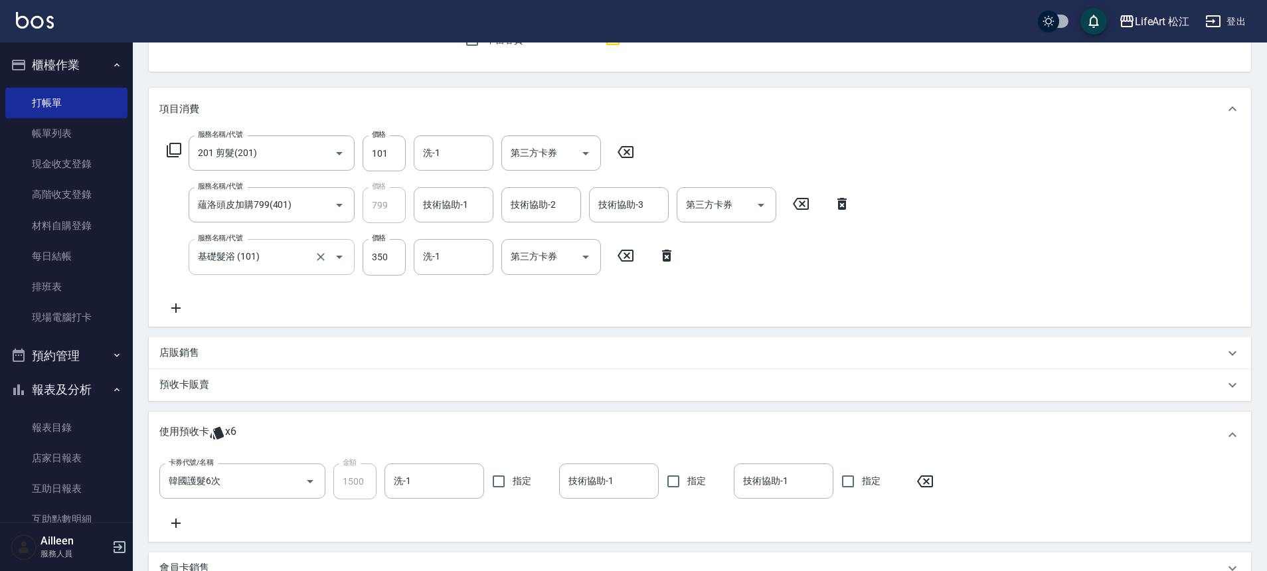
scroll to position [130, 0]
type input "掉髮蠻多的"
click at [627, 329] on div "服務名稱/代號 201 剪髮(201) 服務名稱/代號 價格 101 價格 洗-1 洗-1 第三方卡券 第三方卡券 服務名稱/代號 蘊洛頭皮加購799(401…" at bounding box center [700, 232] width 1103 height 196
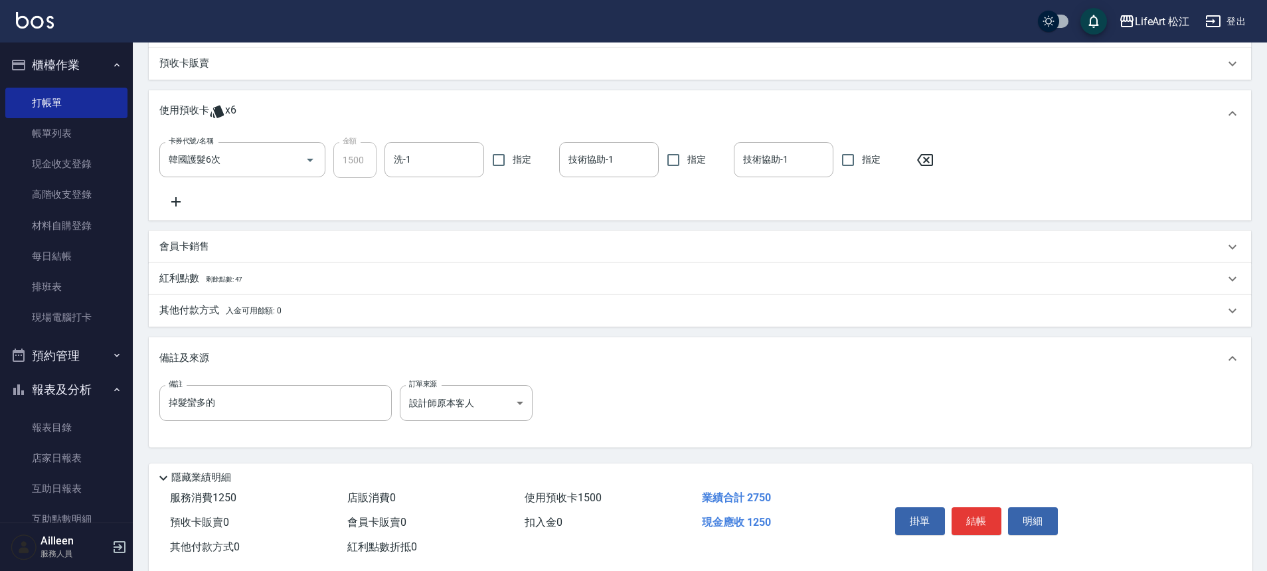
scroll to position [482, 0]
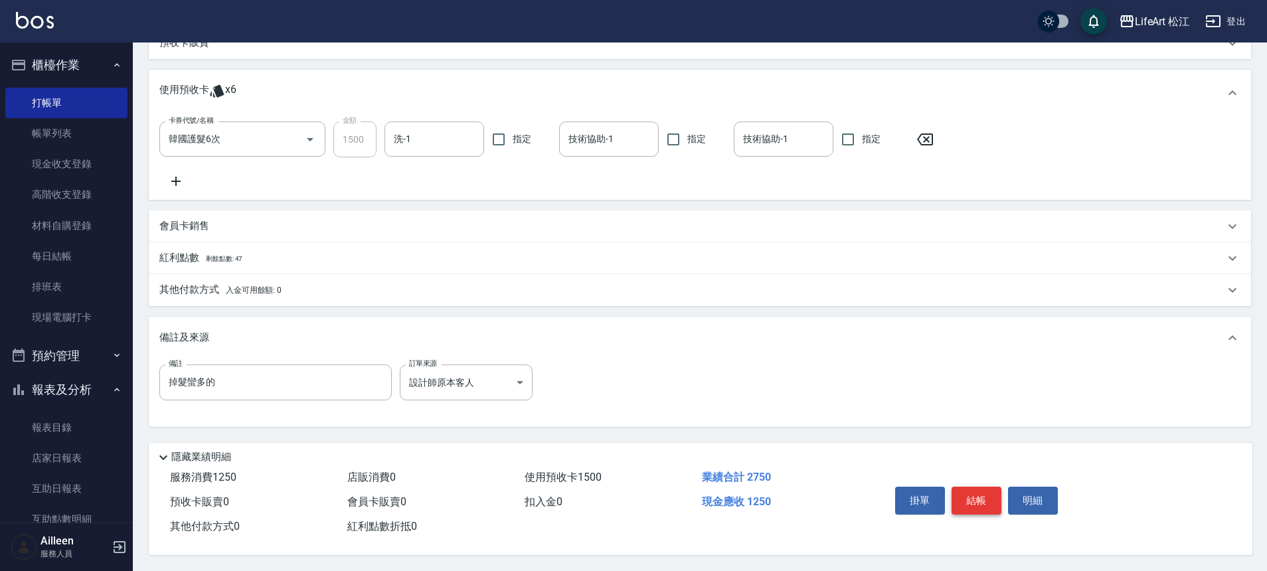
click at [992, 487] on button "結帳" at bounding box center [977, 501] width 50 height 28
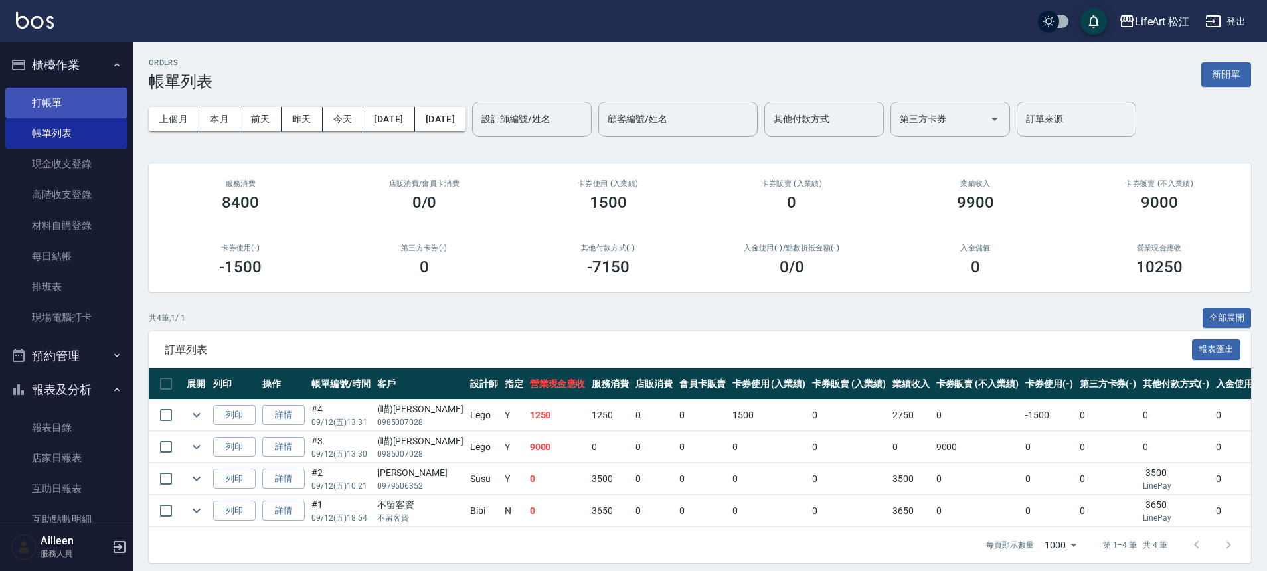
click at [78, 98] on link "打帳單" at bounding box center [66, 103] width 122 height 31
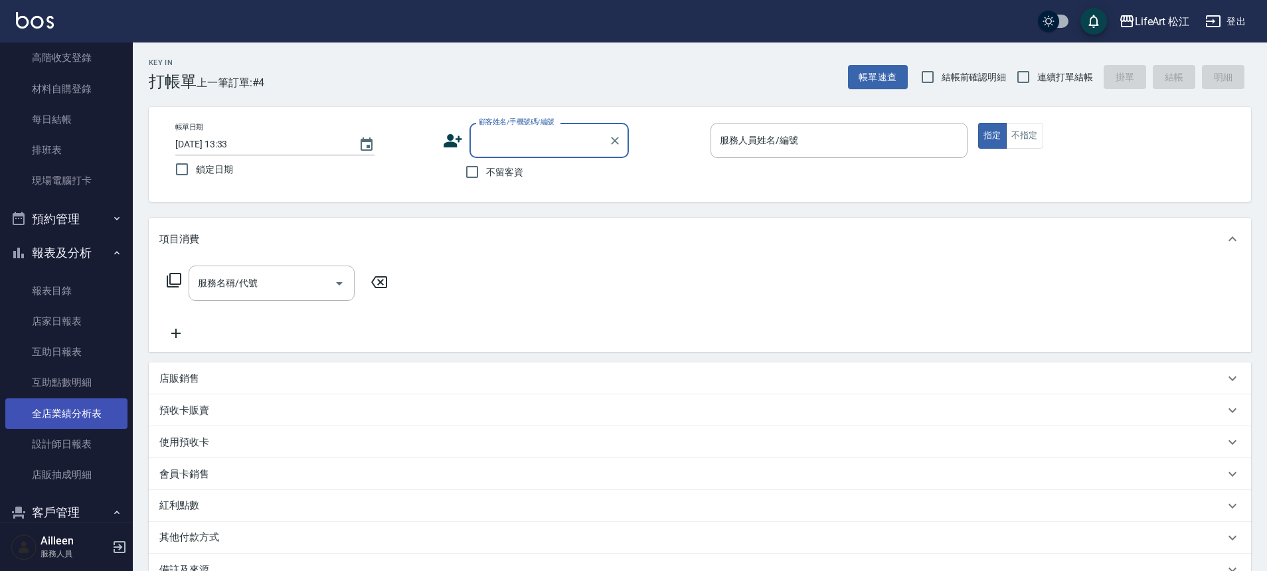
scroll to position [296, 0]
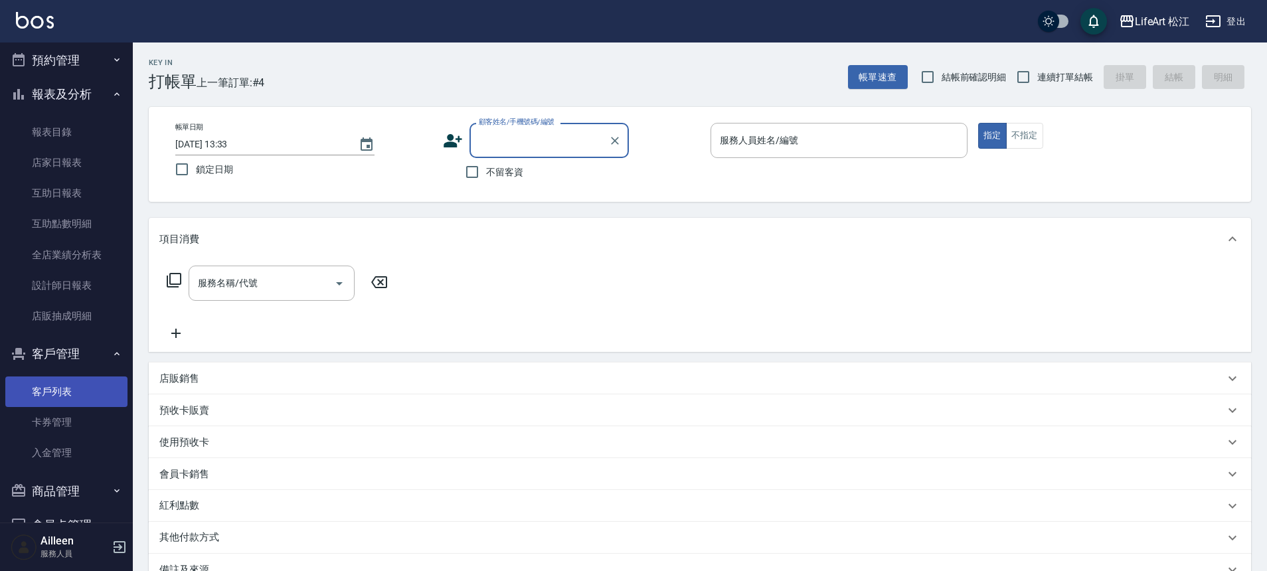
click at [60, 395] on link "客戶列表" at bounding box center [66, 392] width 122 height 31
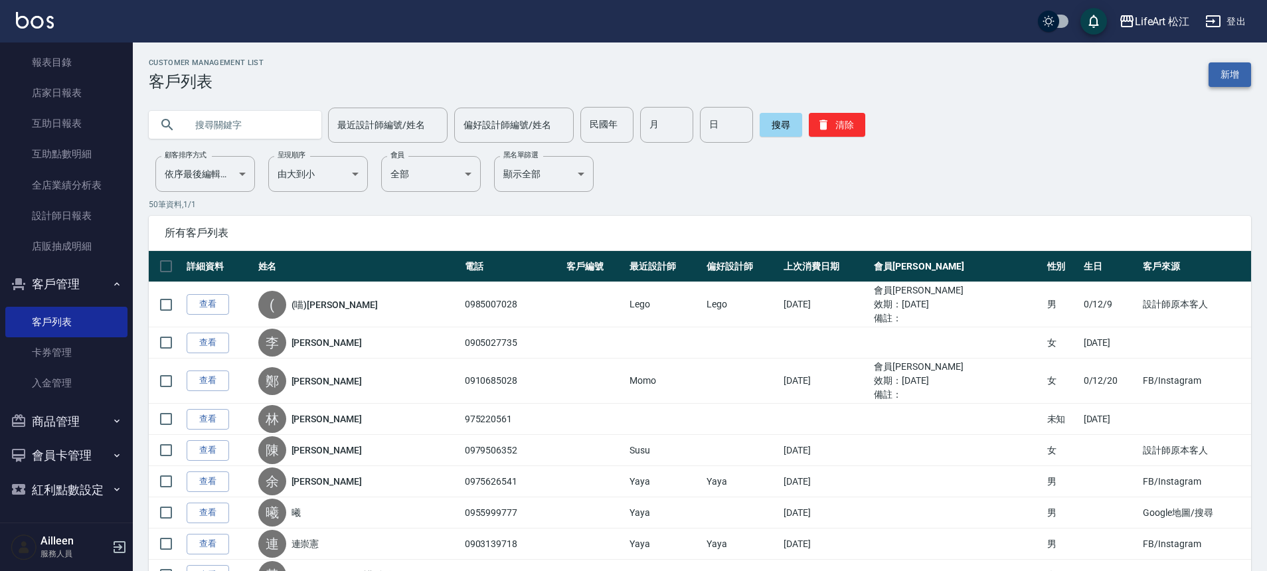
click at [1242, 74] on link "新增" at bounding box center [1230, 74] width 43 height 25
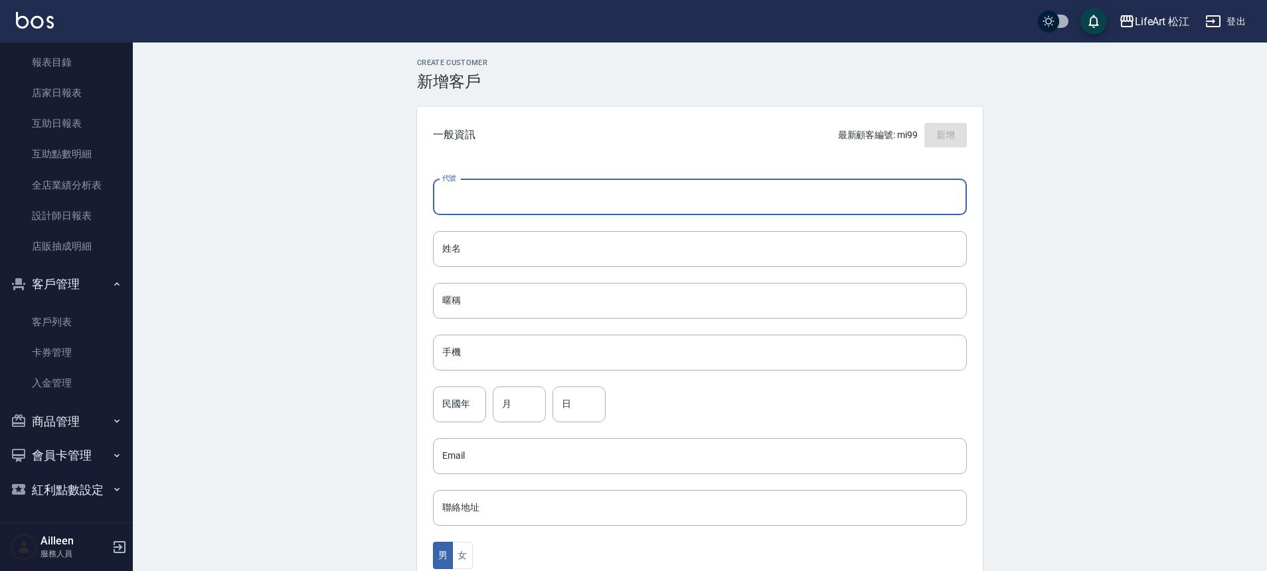
click at [627, 193] on input "代號" at bounding box center [700, 197] width 534 height 36
type input "ㄩ"
type input "ㄨ"
type input "mi100"
click at [529, 349] on input "手機" at bounding box center [700, 353] width 534 height 36
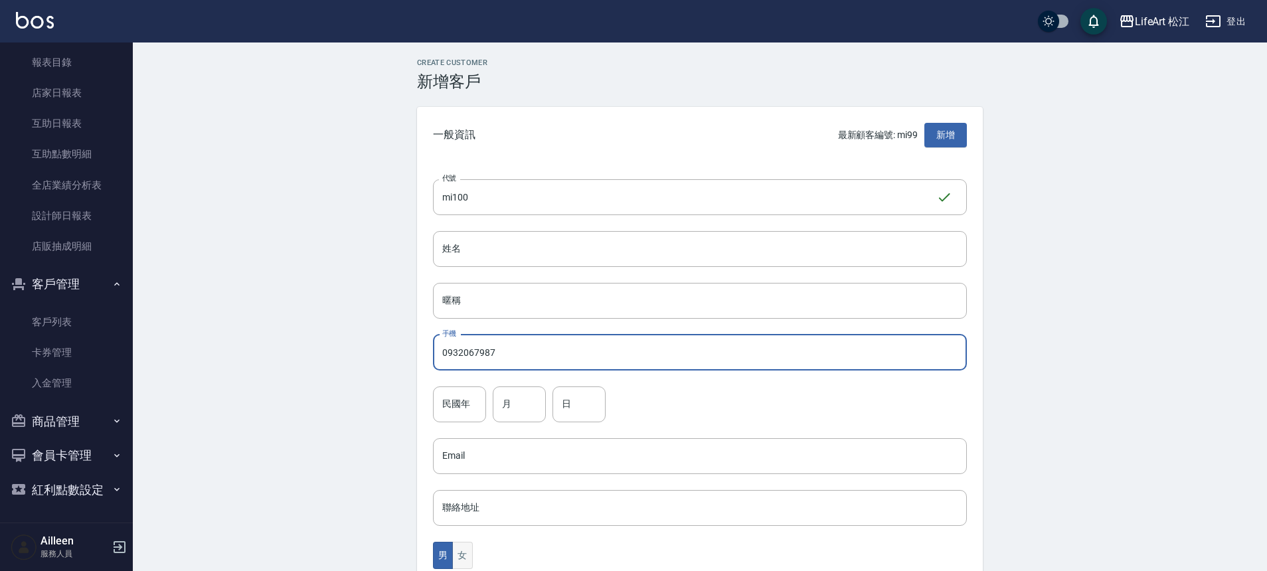
type input "0932067987"
click at [463, 550] on button "女" at bounding box center [462, 555] width 20 height 27
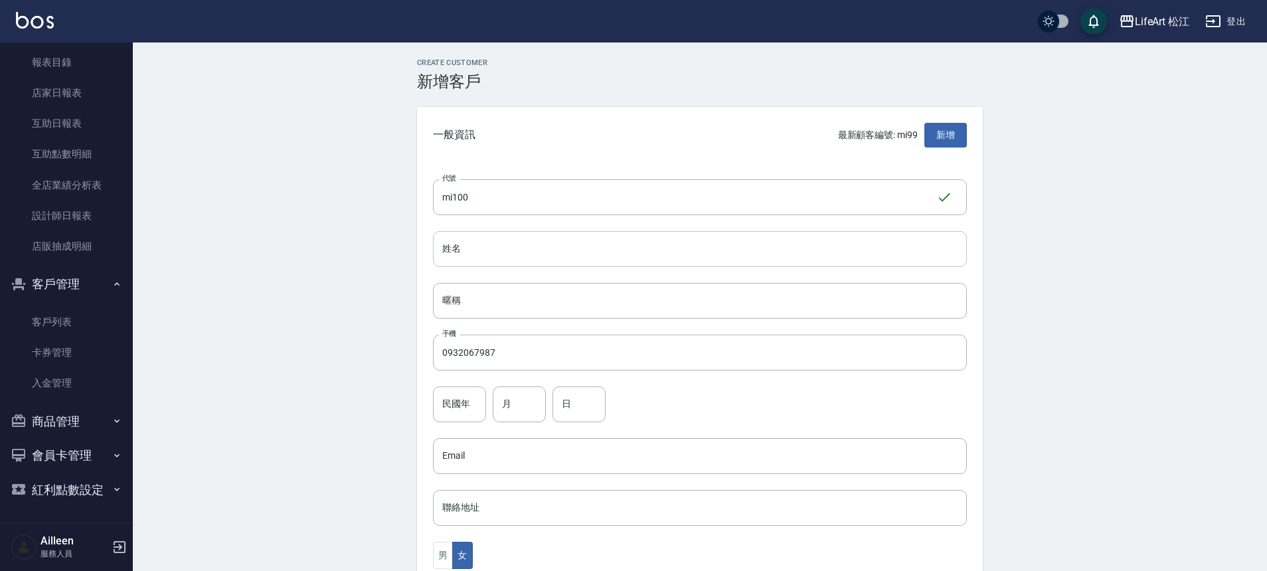
click at [486, 258] on input "姓名" at bounding box center [700, 249] width 534 height 36
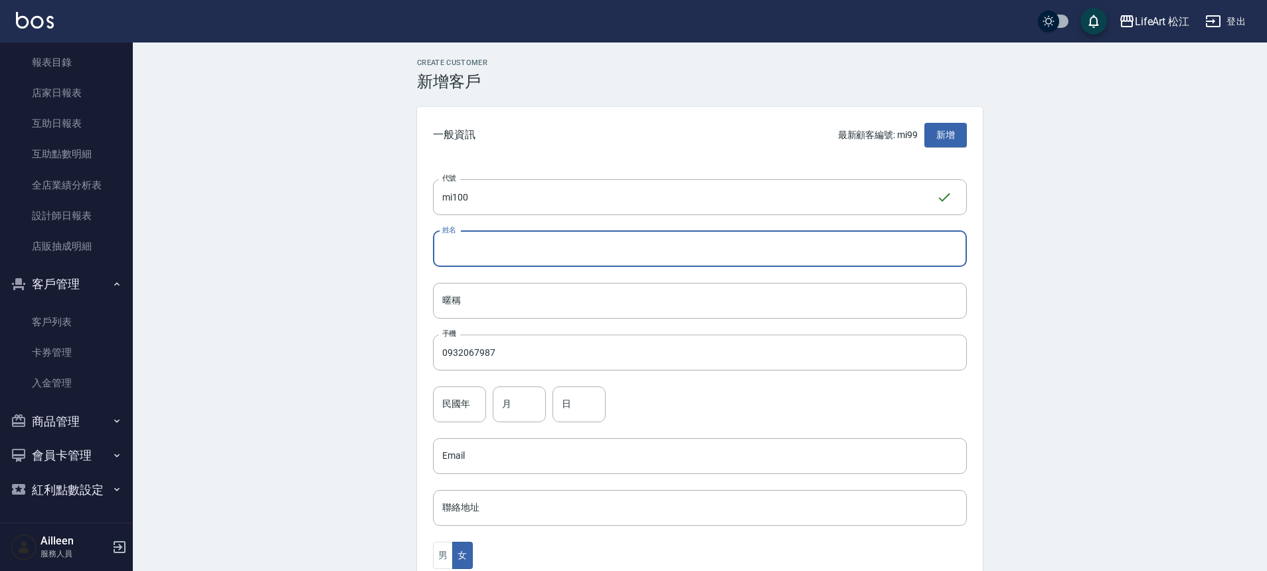
type input "ㄎ"
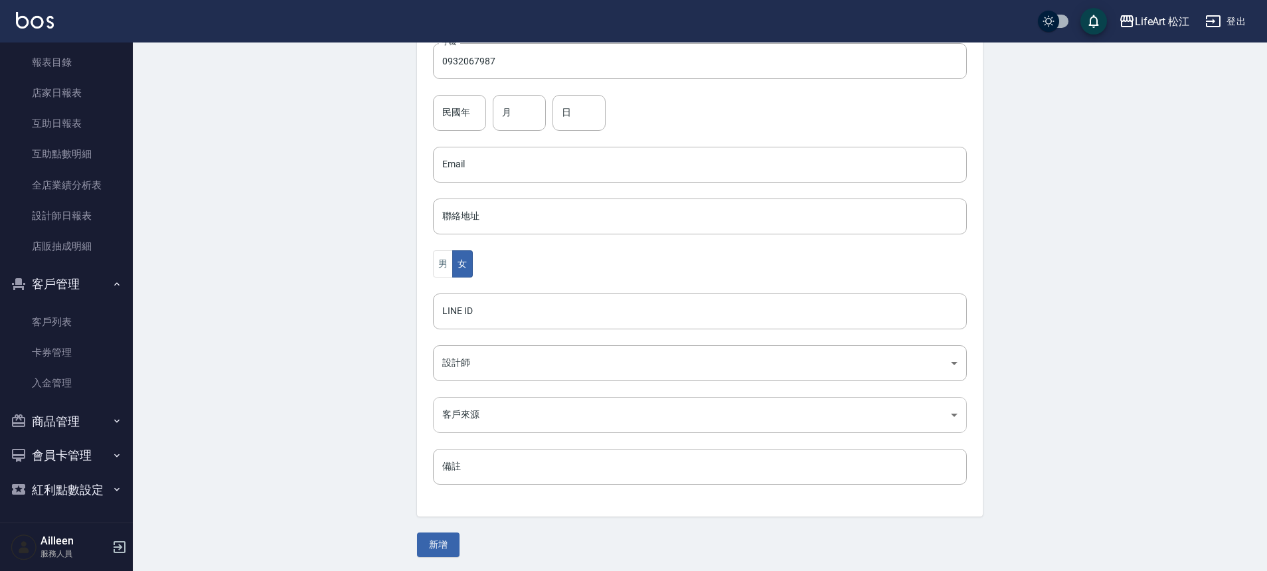
scroll to position [292, 0]
type input "[PERSON_NAME]"
click at [513, 367] on body "LifeArt 松江 登出 櫃檯作業 打帳單 帳單列表 現金收支登錄 高階收支登錄 材料自購登錄 每日結帳 排班表 現場電腦打卡 預約管理 預約管理 單日預約…" at bounding box center [633, 140] width 1267 height 865
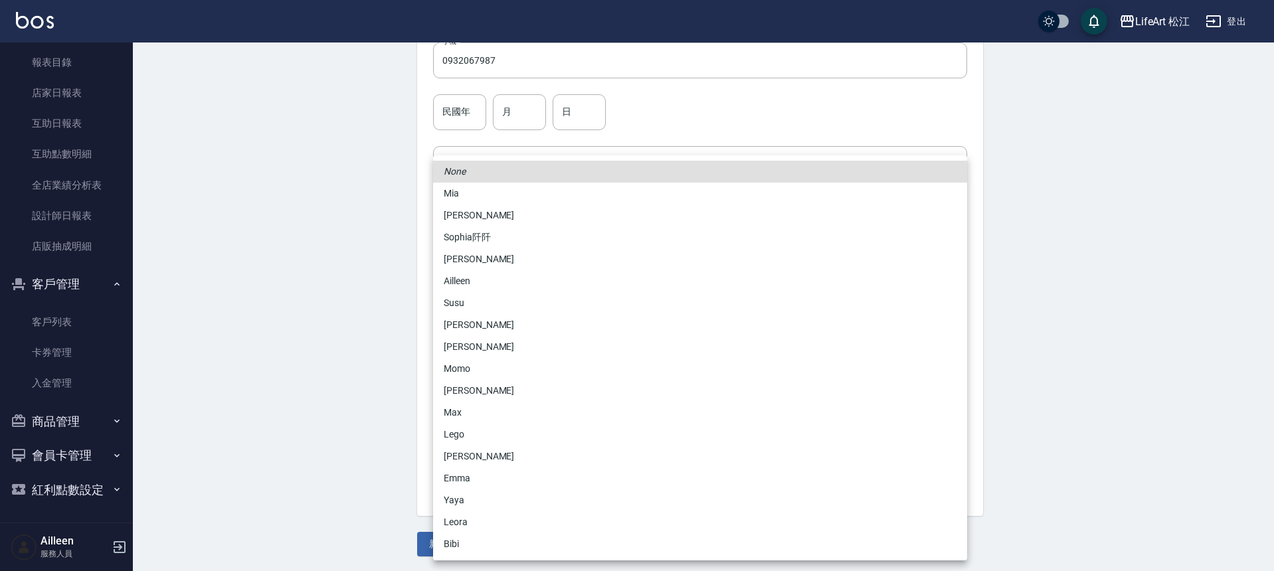
click at [487, 186] on li "Mia" at bounding box center [700, 194] width 534 height 22
type input "73010cc9-dc89-4629-908e-922232226944"
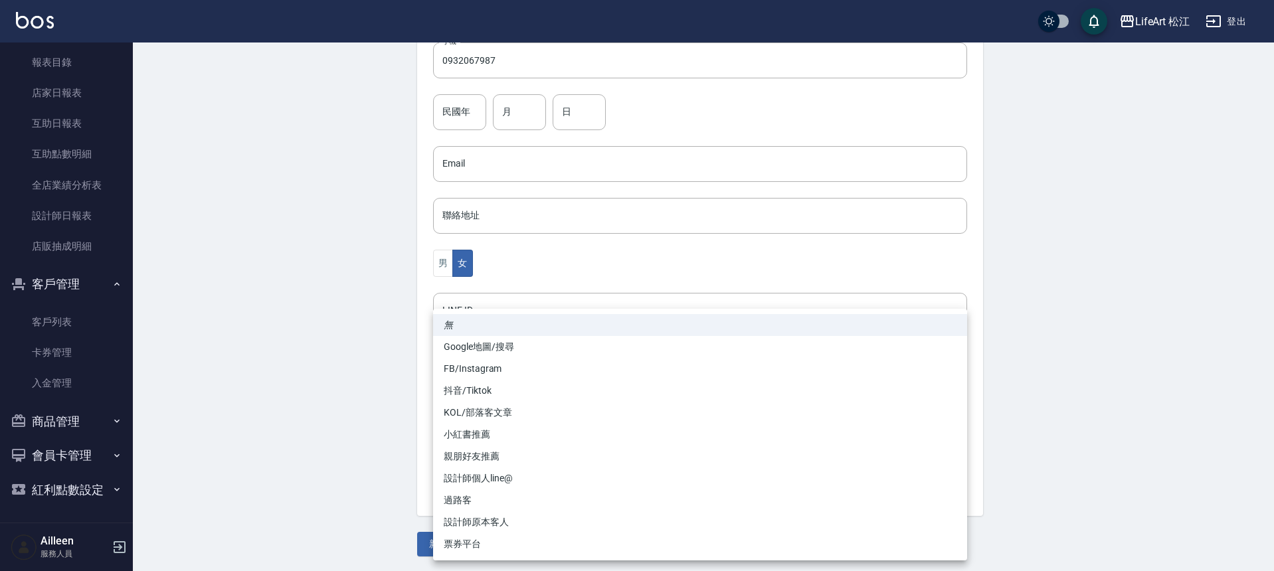
click at [569, 398] on body "LifeArt 松江 登出 櫃檯作業 打帳單 帳單列表 現金收支登錄 高階收支登錄 材料自購登錄 每日結帳 排班表 現場電腦打卡 預約管理 預約管理 單日預約…" at bounding box center [637, 140] width 1274 height 865
click at [541, 495] on li "過路客" at bounding box center [700, 501] width 534 height 22
type input "過路客"
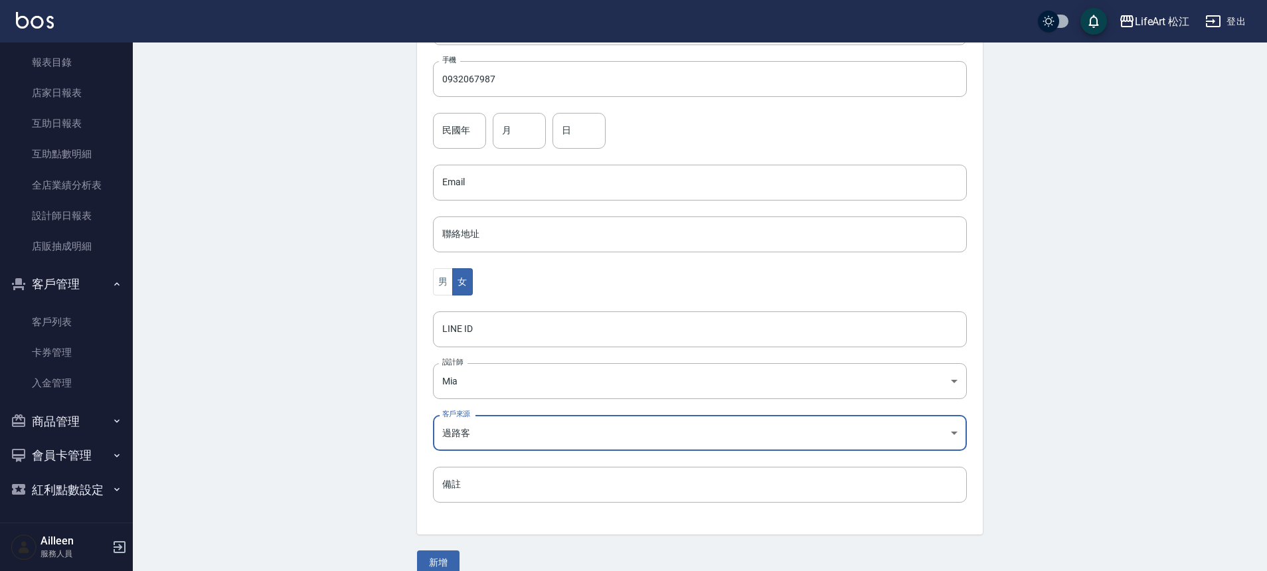
scroll to position [294, 0]
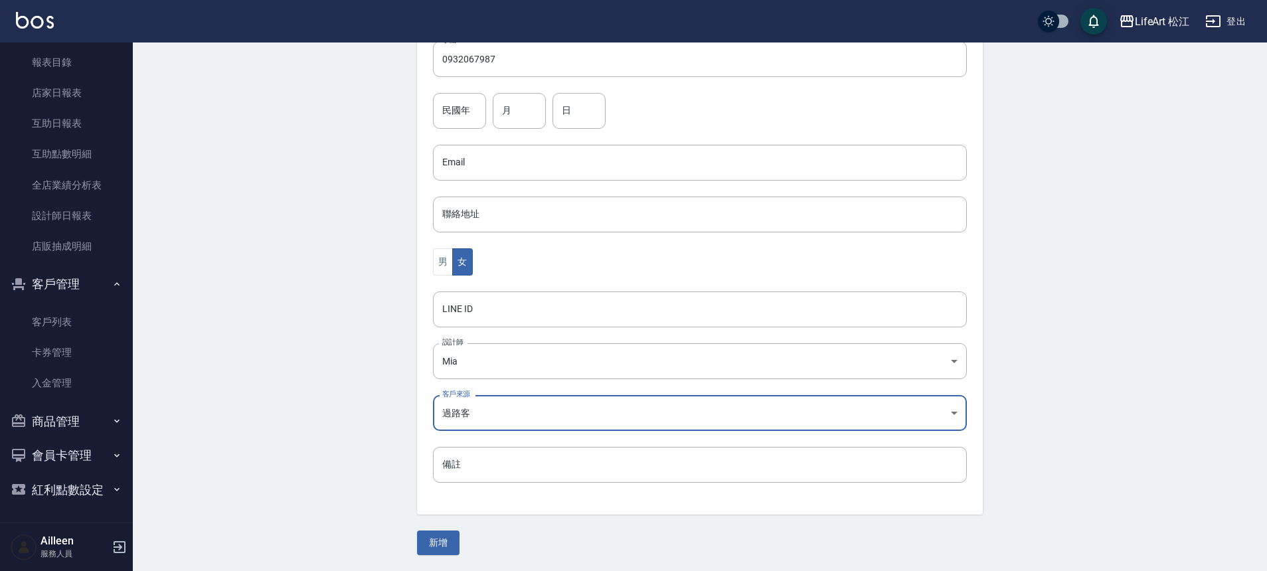
click at [445, 549] on button "新增" at bounding box center [438, 543] width 43 height 25
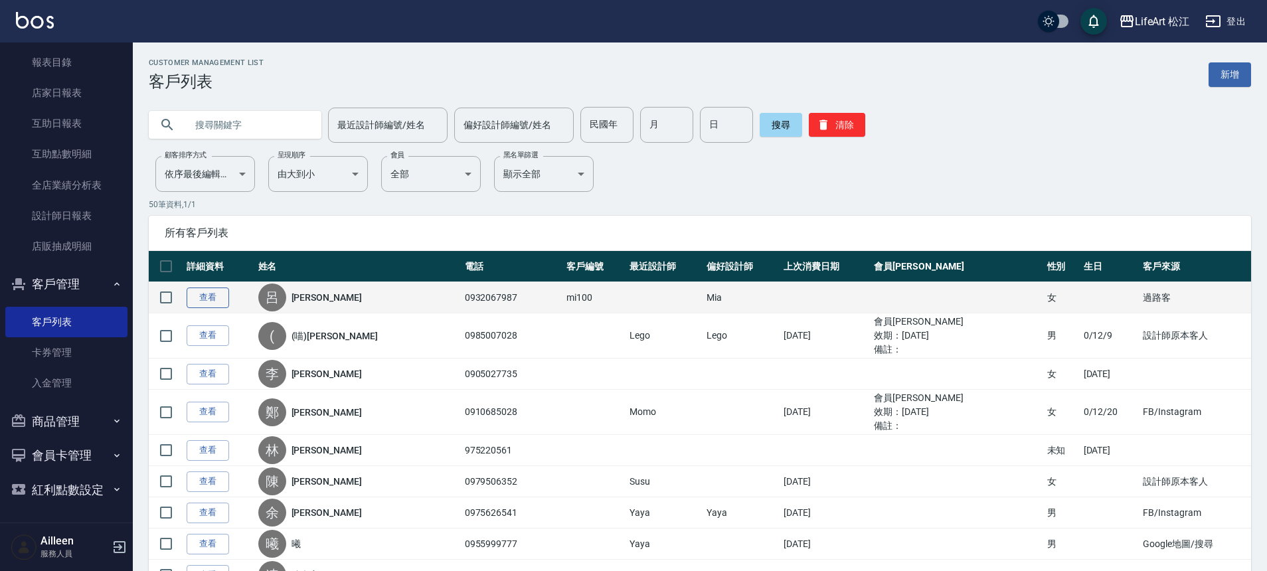
click at [216, 304] on link "查看" at bounding box center [208, 298] width 43 height 21
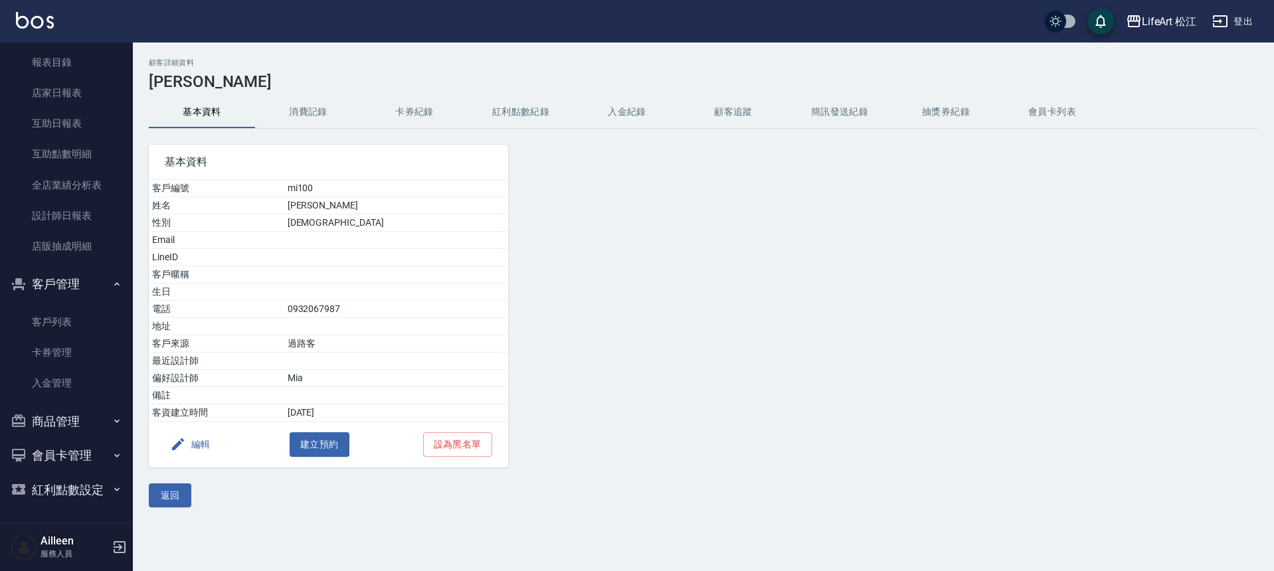
click at [201, 446] on button "編輯" at bounding box center [190, 444] width 51 height 25
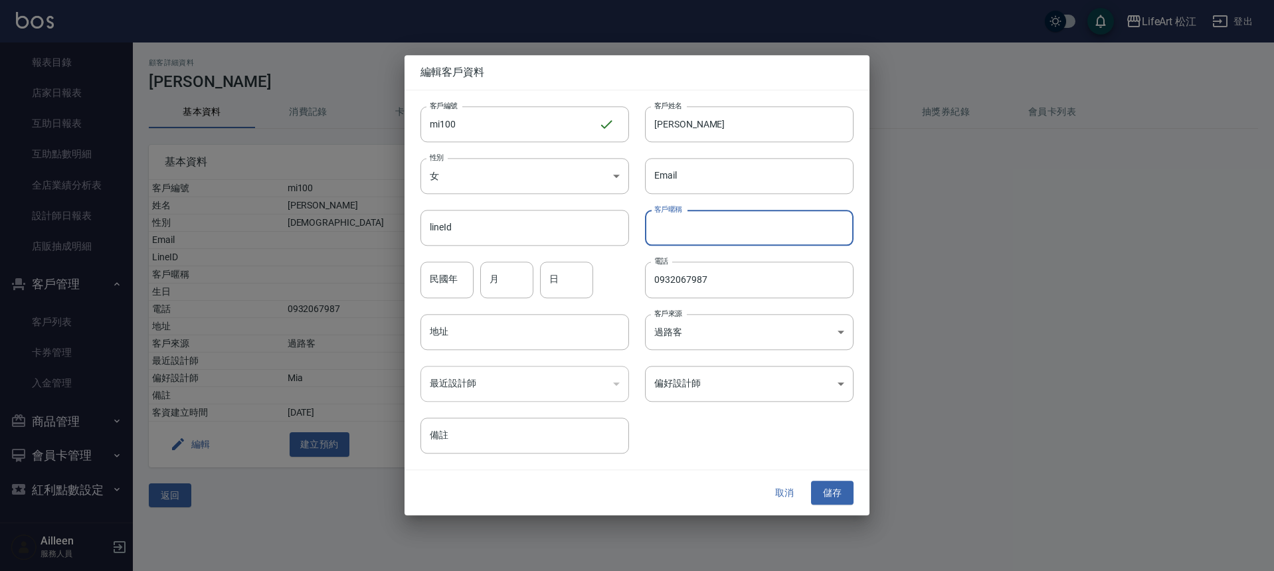
click at [691, 228] on input "客戶暱稱" at bounding box center [749, 229] width 209 height 36
type input "Ｄ"
type input "d"
type input "[PERSON_NAME]"
click at [824, 488] on button "儲存" at bounding box center [832, 493] width 43 height 25
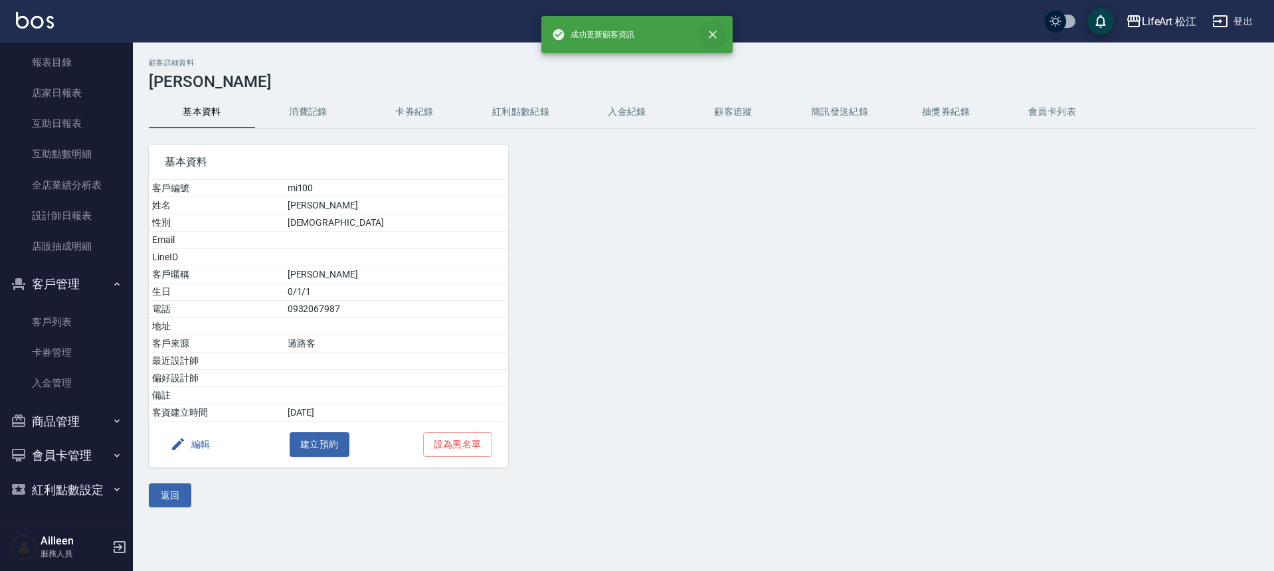
click at [717, 39] on icon "close" at bounding box center [712, 34] width 13 height 13
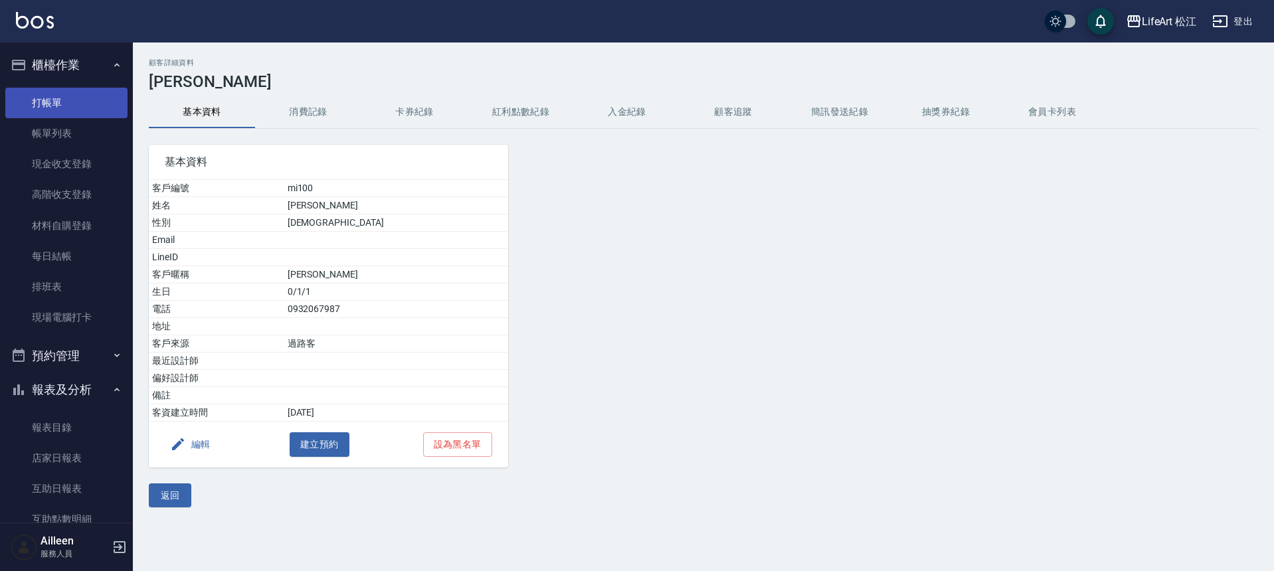
click at [82, 94] on link "打帳單" at bounding box center [66, 103] width 122 height 31
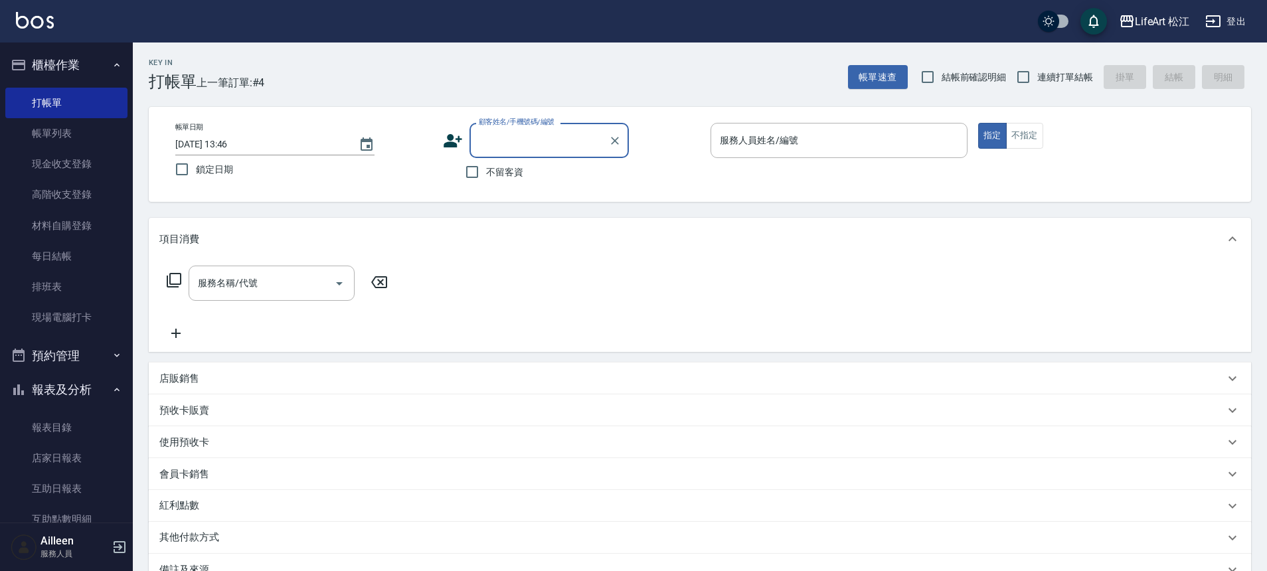
click at [549, 133] on input "顧客姓名/手機號碼/編號" at bounding box center [540, 140] width 128 height 23
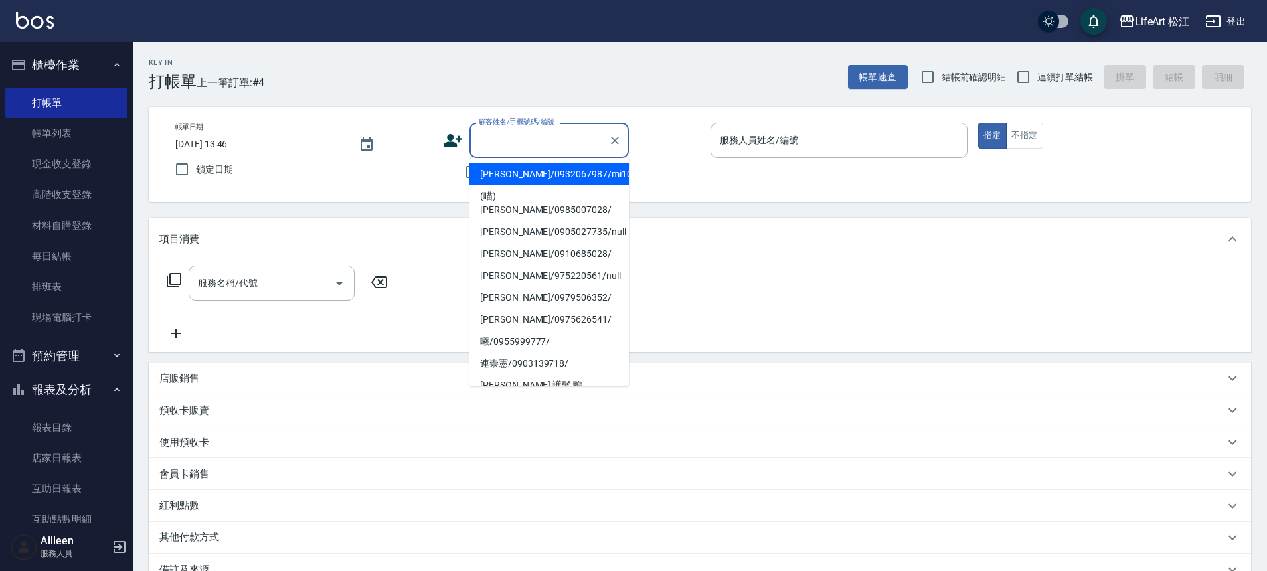
click at [531, 174] on li "[PERSON_NAME]/0932067987/mi100" at bounding box center [549, 174] width 159 height 22
type input "[PERSON_NAME]/0932067987/mi100"
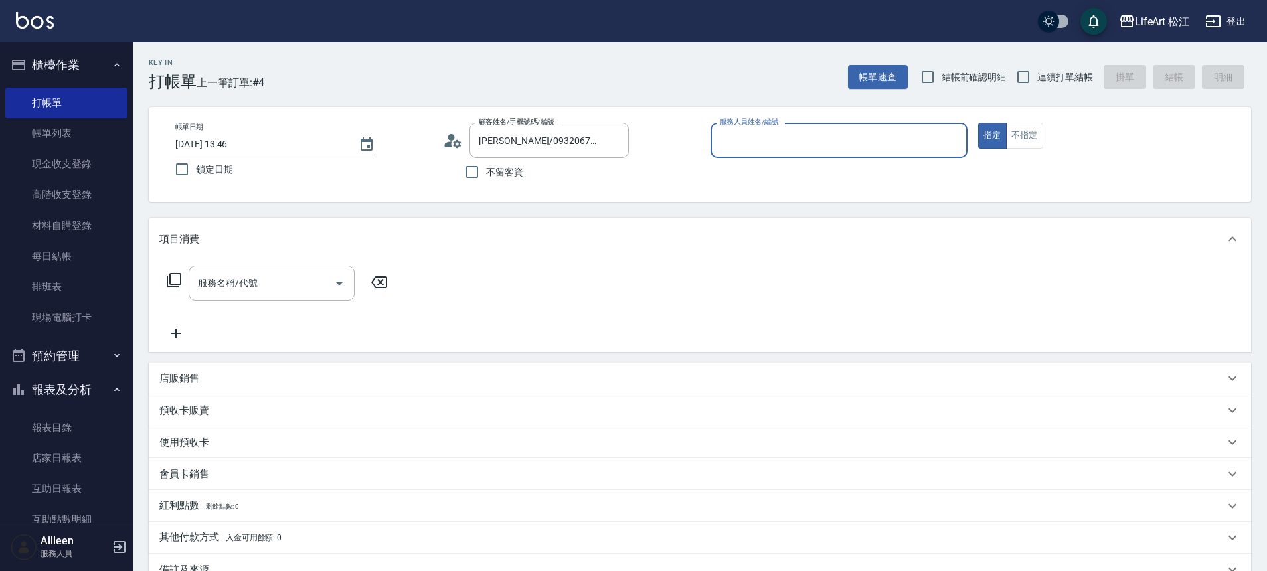
click at [751, 155] on div "服務人員姓名/編號" at bounding box center [839, 140] width 257 height 35
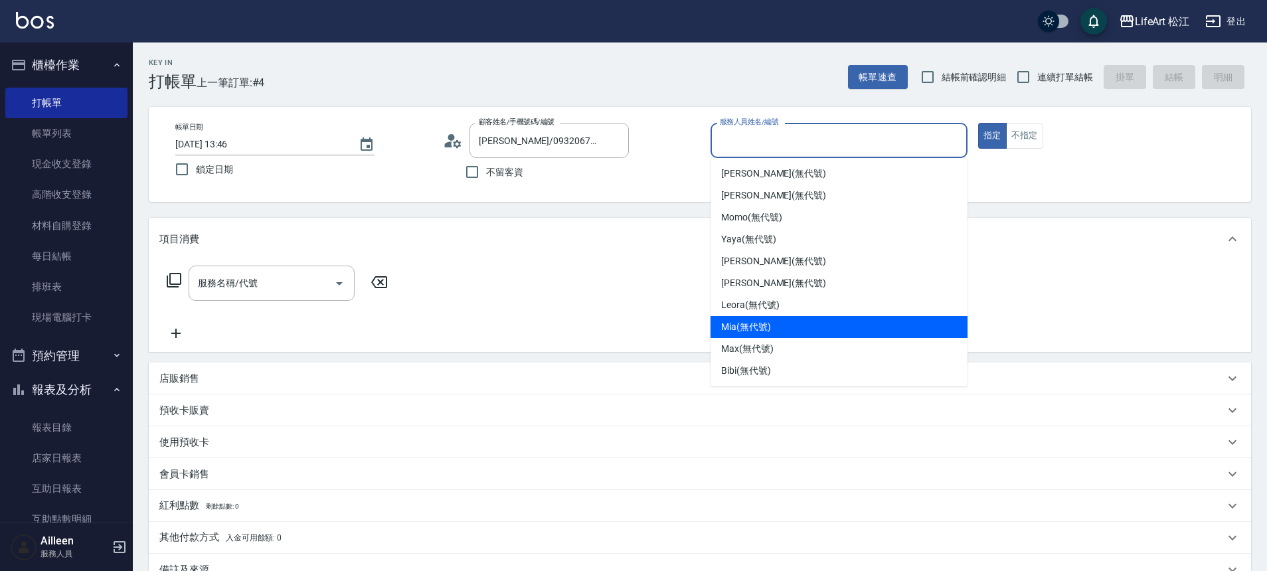
scroll to position [126, 0]
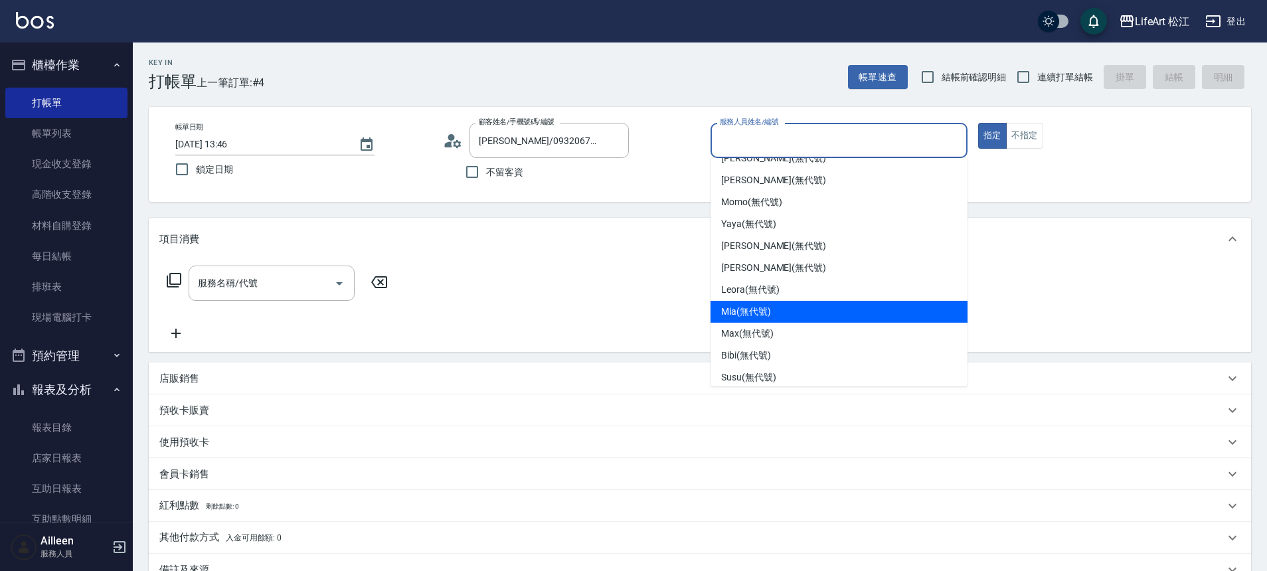
click at [765, 316] on span "Mia (無代號)" at bounding box center [746, 312] width 50 height 14
type input "Mia(無代號)"
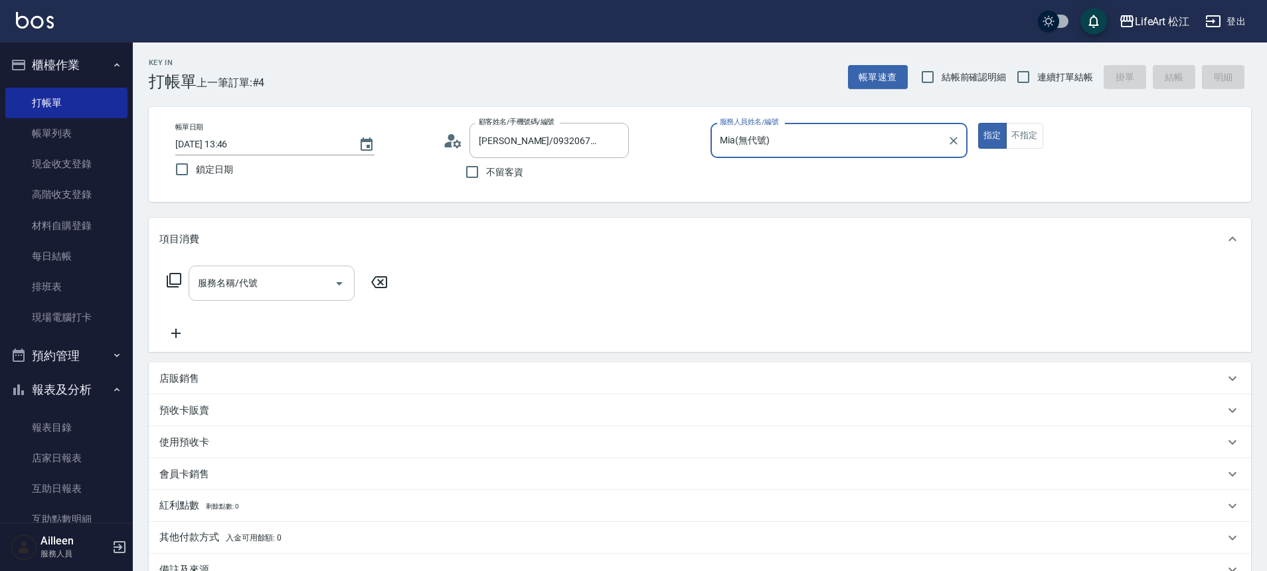
click at [294, 283] on input "服務名稱/代號" at bounding box center [262, 283] width 134 height 23
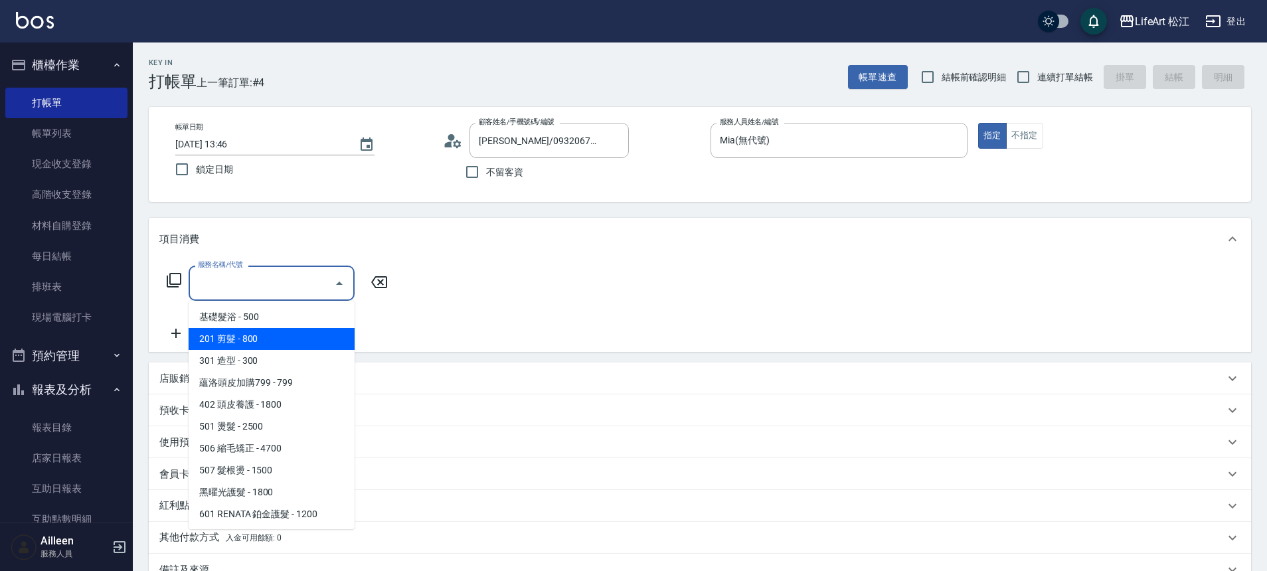
click at [288, 334] on span "201 剪髮 - 800" at bounding box center [272, 339] width 166 height 22
type input "201 剪髮(201)"
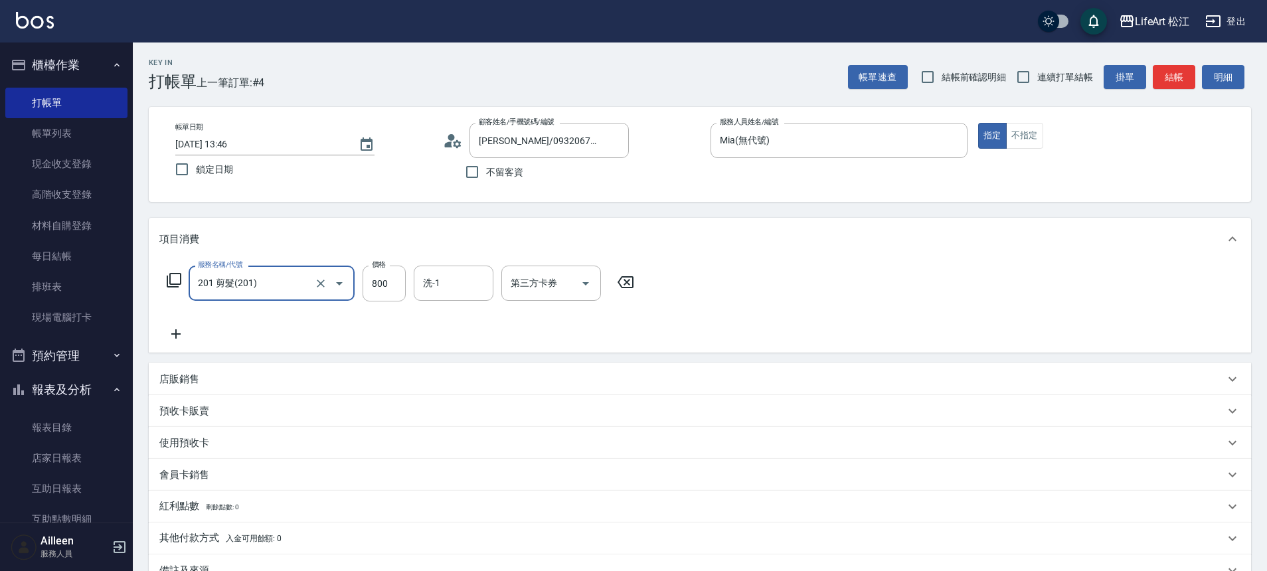
click at [179, 331] on icon at bounding box center [175, 334] width 33 height 16
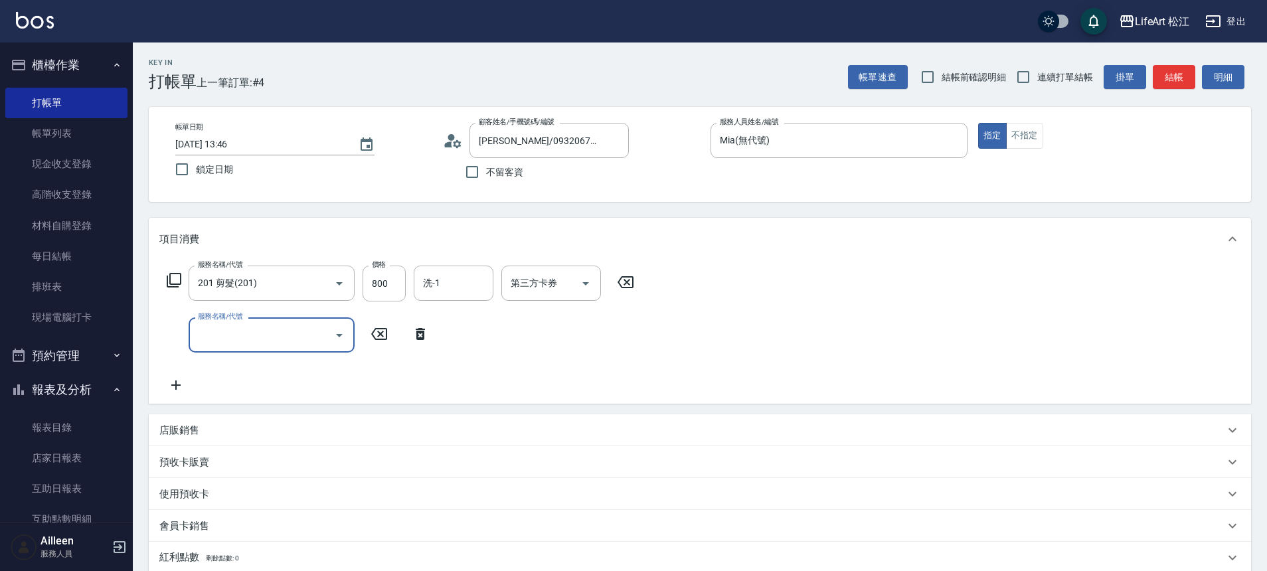
click at [258, 341] on input "服務名稱/代號" at bounding box center [262, 334] width 134 height 23
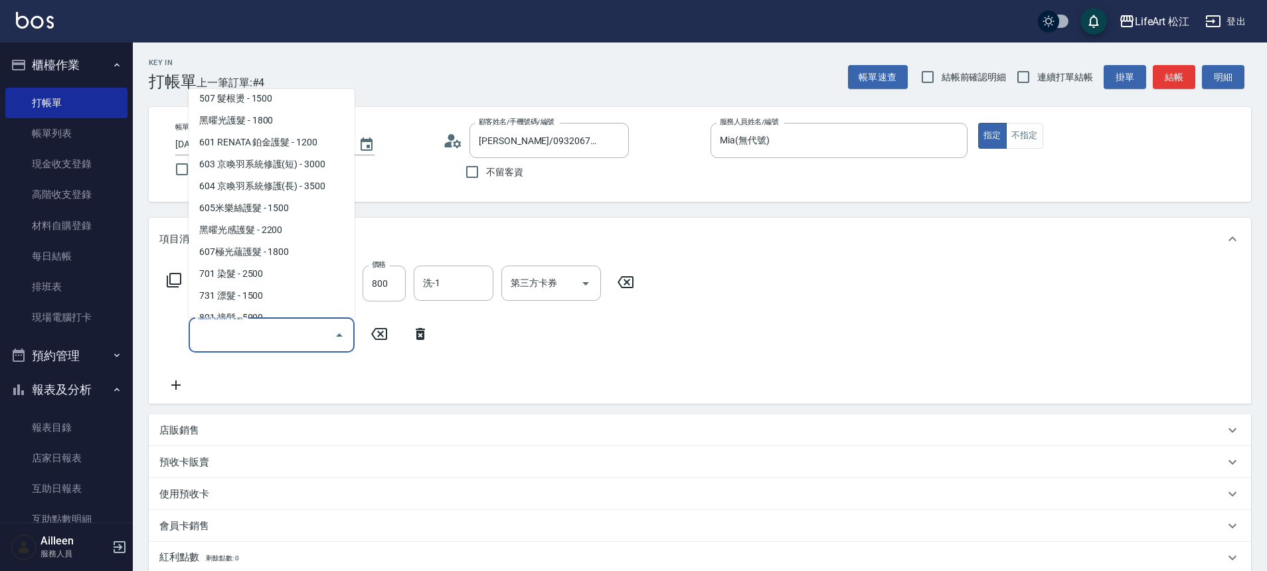
scroll to position [171, 0]
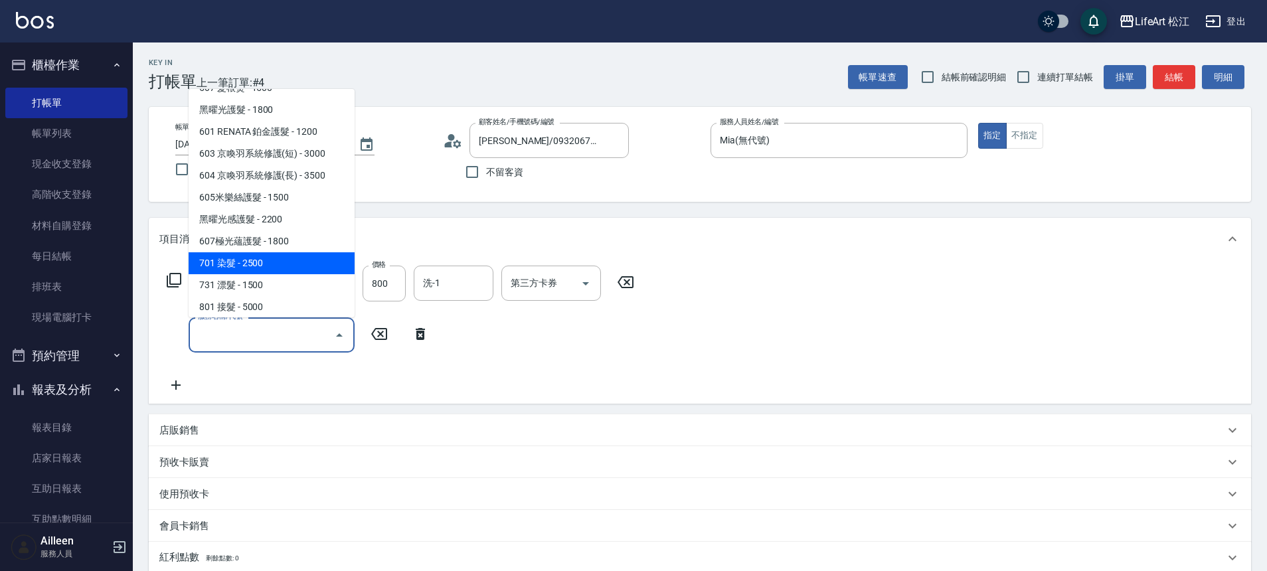
click at [270, 266] on span "701 染髮 - 2500" at bounding box center [272, 263] width 166 height 22
type input "701 染髮(701)"
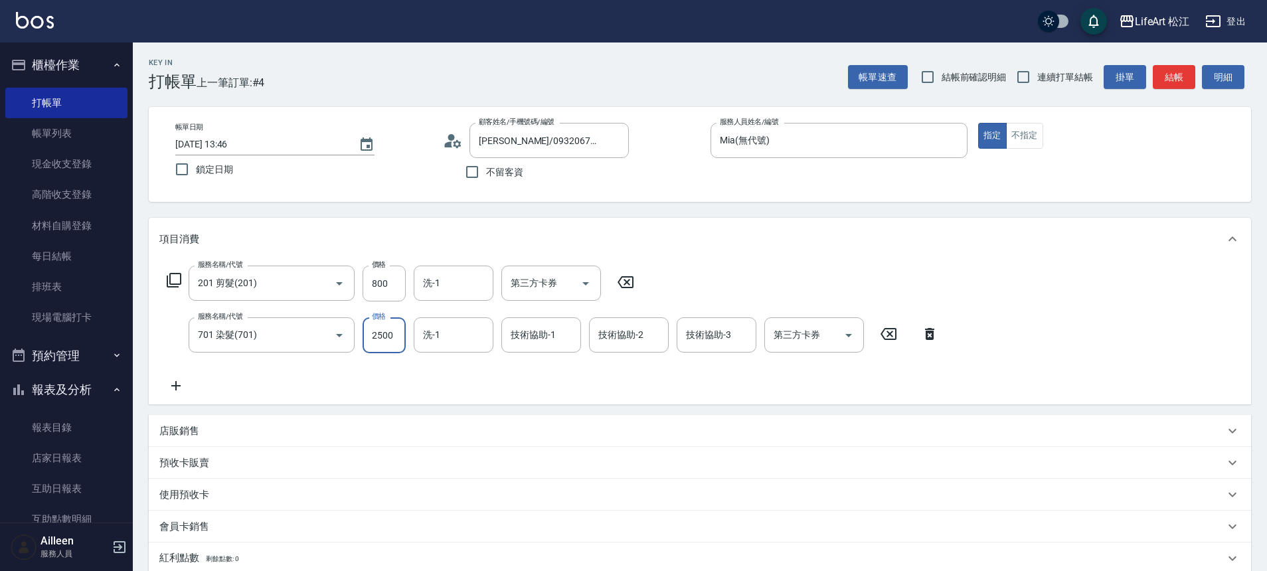
click at [393, 338] on input "2500" at bounding box center [384, 335] width 43 height 36
click at [374, 339] on input "2600" at bounding box center [384, 335] width 43 height 36
type input "3600"
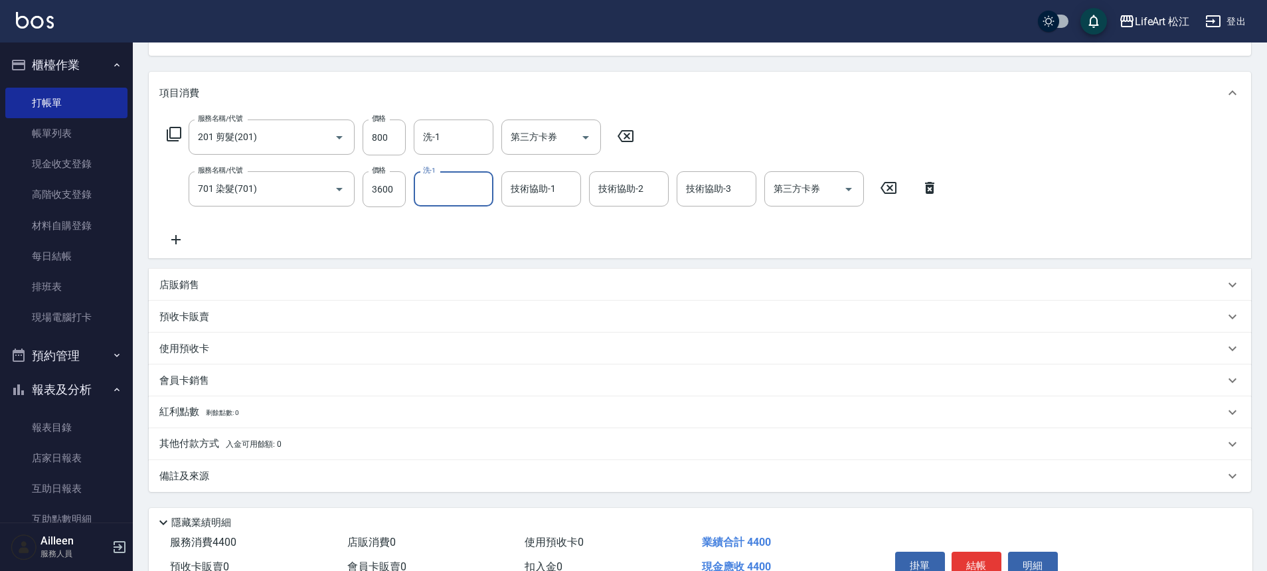
scroll to position [189, 0]
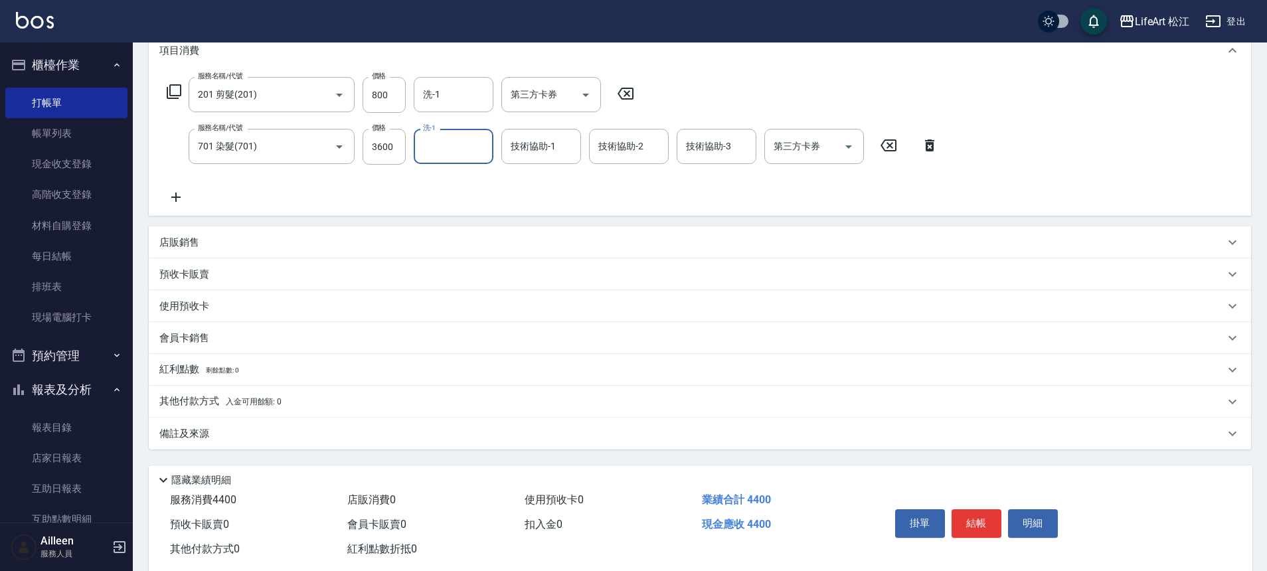
click at [196, 425] on div "備註及來源" at bounding box center [700, 434] width 1103 height 32
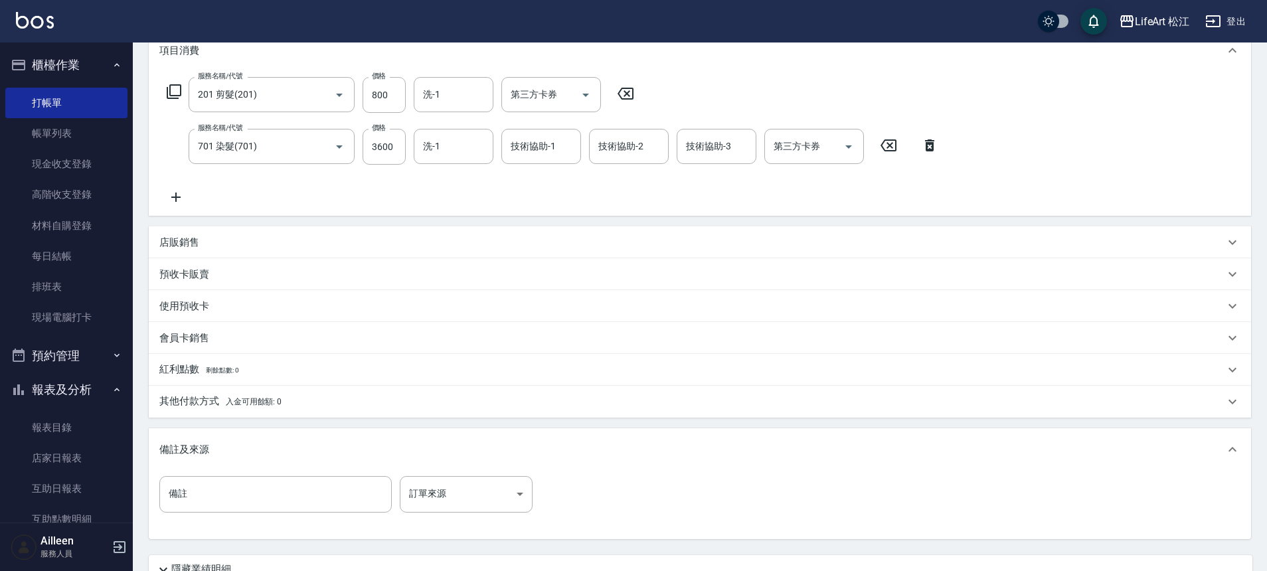
click at [459, 474] on div "備註 備註 訂單來源 ​ 訂單來源" at bounding box center [700, 505] width 1103 height 68
click at [457, 480] on body "LifeArt 松江 登出 櫃檯作業 打帳單 帳單列表 現金收支登錄 高階收支登錄 材料自購登錄 每日結帳 排班表 現場電腦打卡 預約管理 預約管理 單日預約…" at bounding box center [633, 247] width 1267 height 872
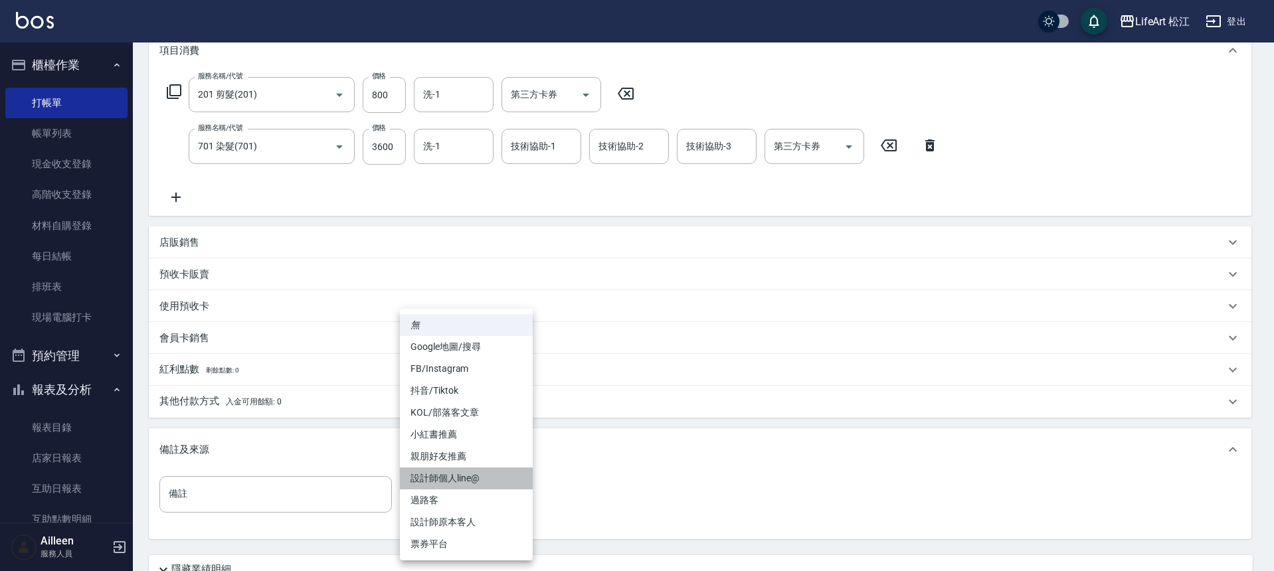
click at [465, 480] on li "設計師個人line@" at bounding box center [466, 479] width 133 height 22
type input "設計師個人line@"
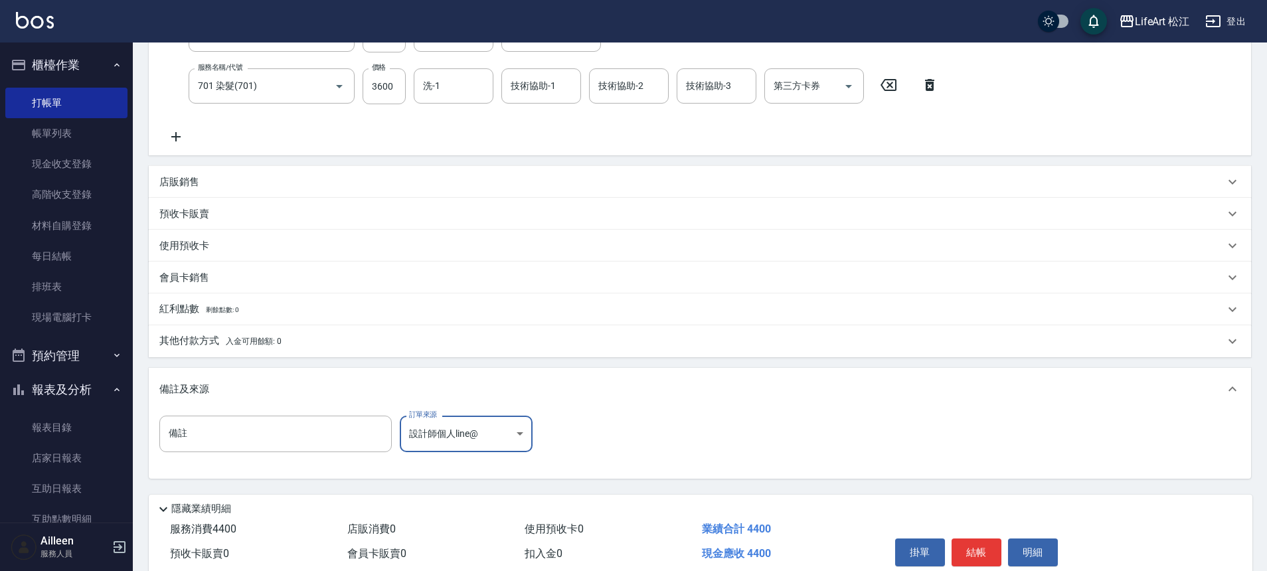
scroll to position [307, 0]
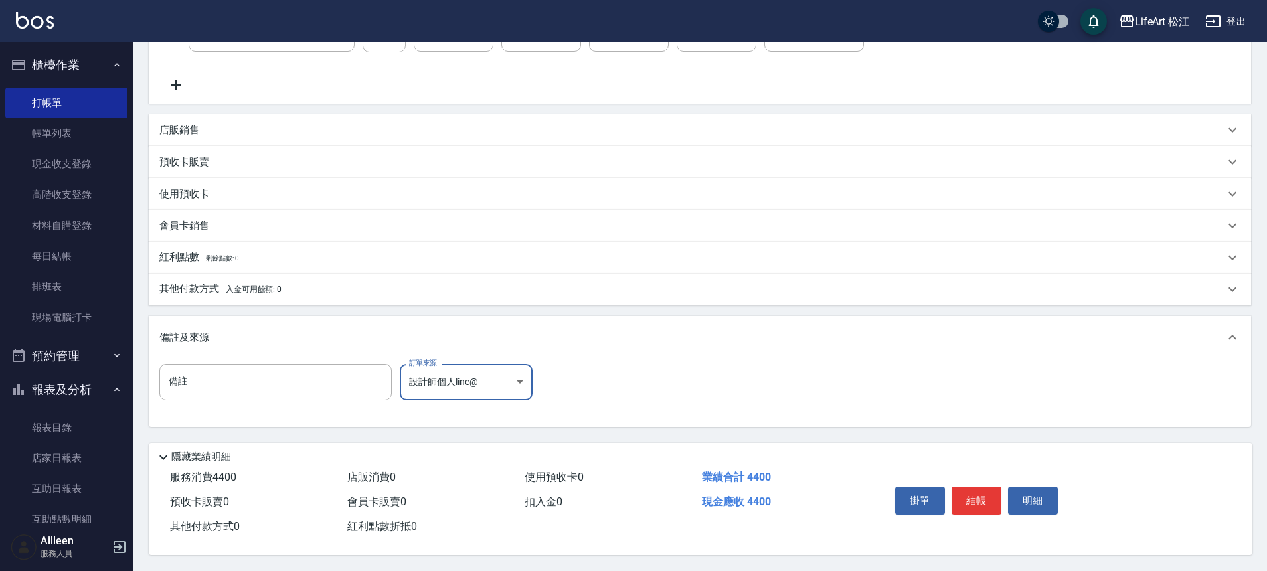
click at [203, 282] on p "其他付款方式 入金可用餘額: 0" at bounding box center [220, 289] width 122 height 15
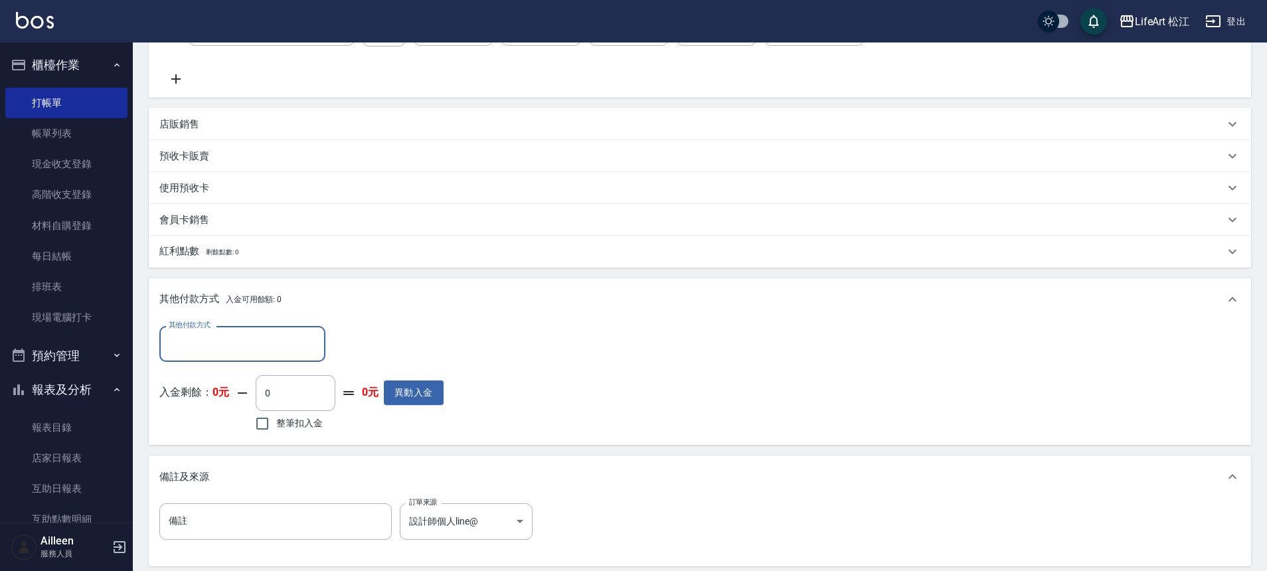
scroll to position [0, 0]
click at [213, 353] on input "其他付款方式" at bounding box center [242, 343] width 154 height 23
click at [193, 446] on span "LinePay" at bounding box center [242, 444] width 166 height 22
type input "LinePay"
click at [193, 446] on div "項目消費 服務名稱/代號 201 剪髮(201) 服務名稱/代號 價格 800 價格 洗-1 洗-1 第三方卡券 第三方卡券 服務名稱/代號 701 染髮(7…" at bounding box center [700, 239] width 1103 height 656
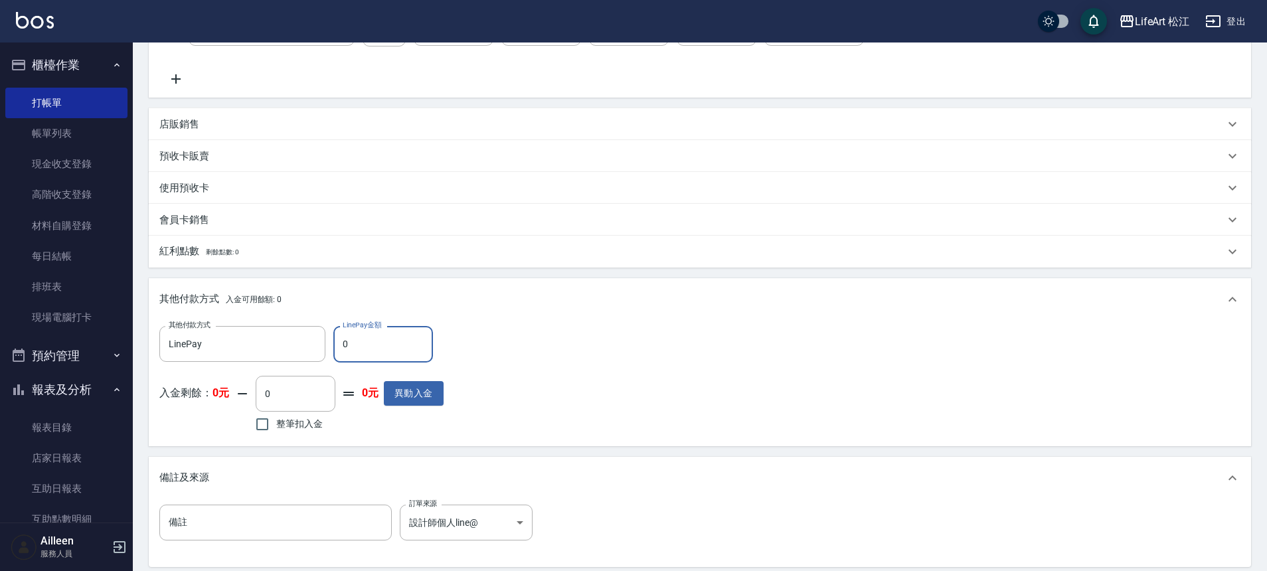
click at [365, 347] on input "0" at bounding box center [383, 344] width 100 height 36
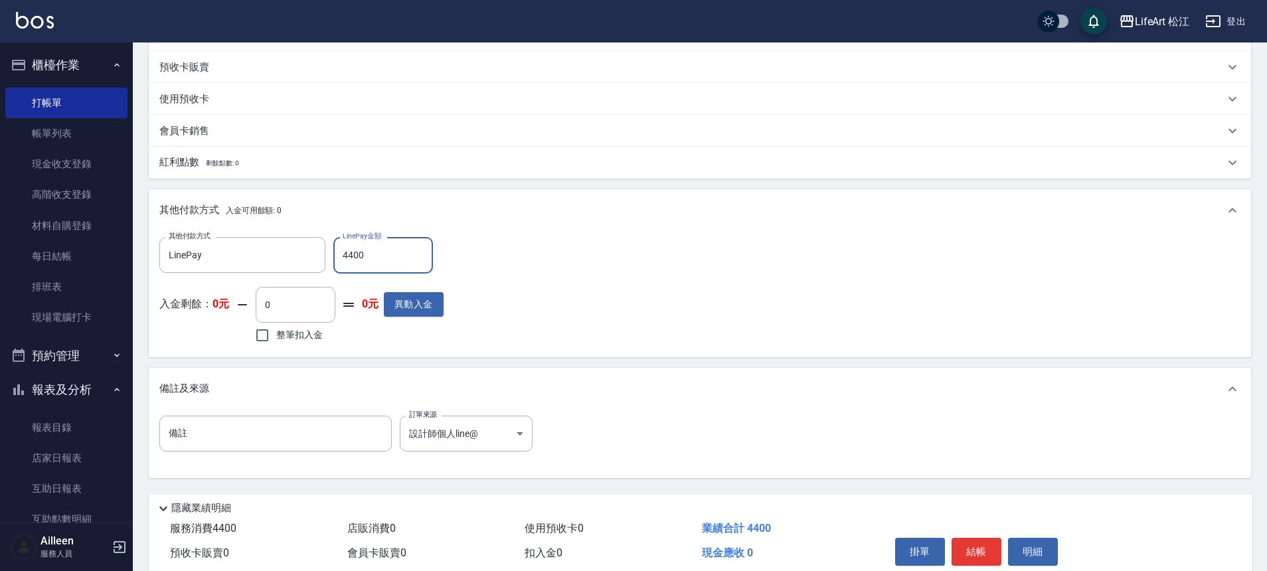
scroll to position [453, 0]
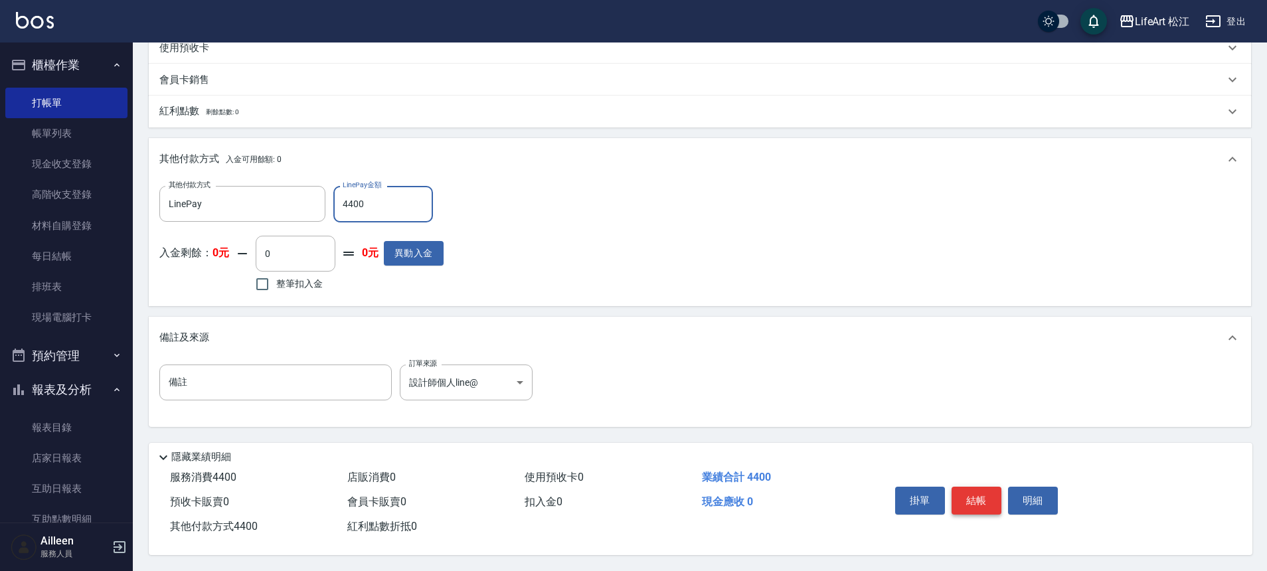
type input "4400"
click at [978, 495] on button "結帳" at bounding box center [977, 501] width 50 height 28
